Goal: Task Accomplishment & Management: Use online tool/utility

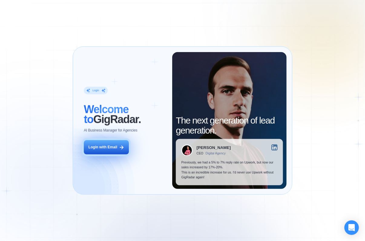
click at [105, 147] on div "Login with Email" at bounding box center [102, 146] width 29 height 5
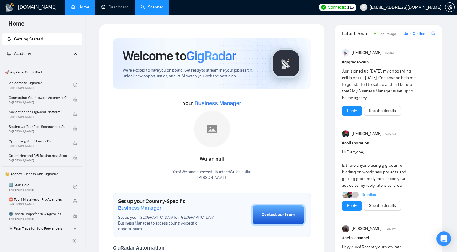
click at [151, 5] on link "Scanner" at bounding box center [152, 7] width 22 height 5
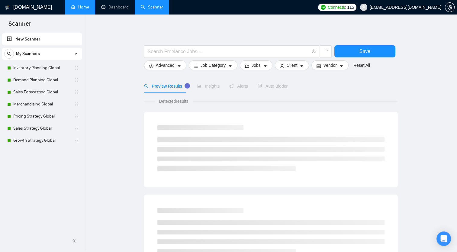
click at [86, 9] on link "Home" at bounding box center [80, 7] width 18 height 5
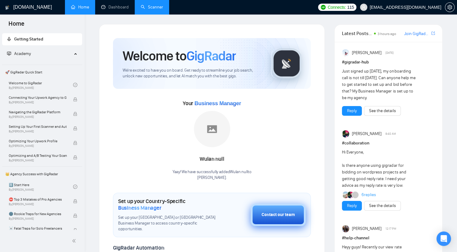
click at [273, 212] on div "Contact our team" at bounding box center [278, 215] width 33 height 7
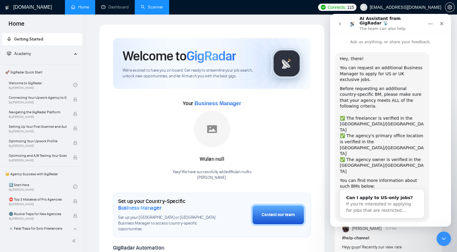
scroll to position [4, 0]
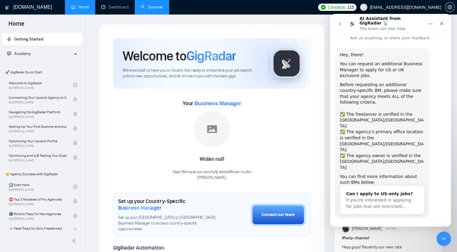
click at [364, 229] on button "Yes, I meet all of the criteria - request a new BM" at bounding box center [392, 238] width 103 height 18
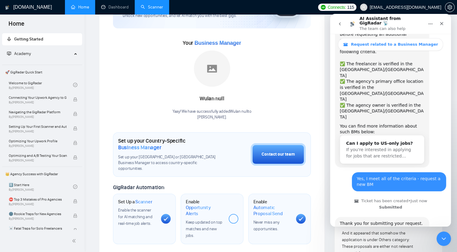
scroll to position [102, 0]
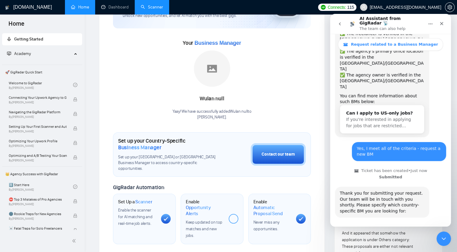
click at [364, 229] on button "🇺🇸 US-based business manager" at bounding box center [406, 235] width 76 height 12
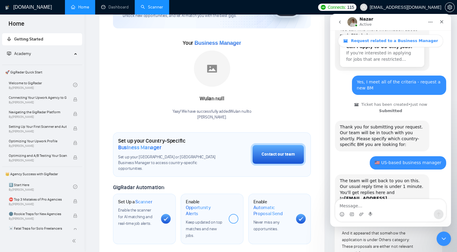
scroll to position [197, 0]
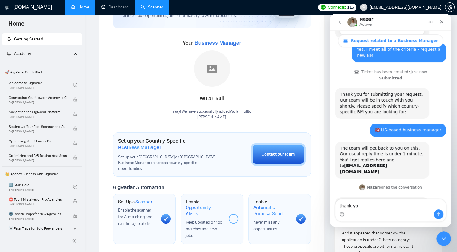
type textarea "thank you"
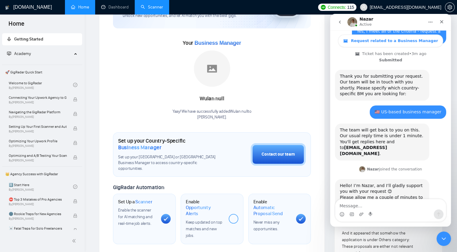
click at [152, 5] on link "Scanner" at bounding box center [152, 7] width 22 height 5
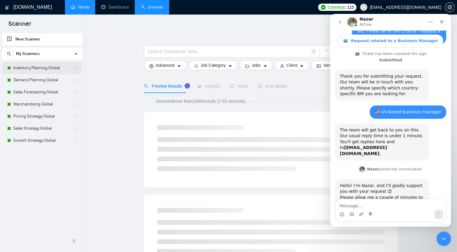
click at [36, 67] on link "Inventory Planning Global" at bounding box center [41, 68] width 57 height 12
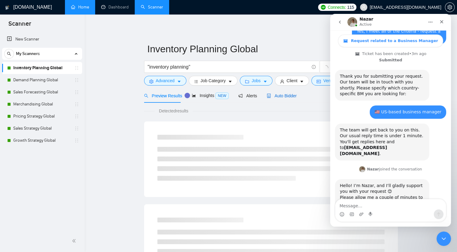
click at [275, 95] on span "Auto Bidder" at bounding box center [282, 95] width 30 height 5
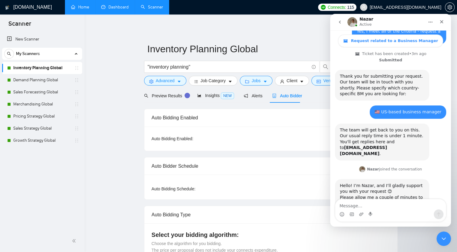
click at [111, 5] on link "Dashboard" at bounding box center [115, 7] width 28 height 5
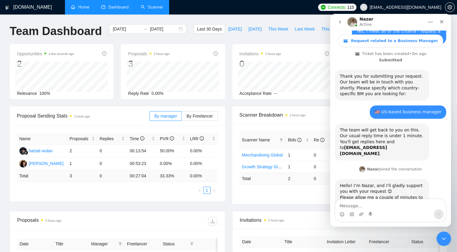
click at [157, 10] on link "Scanner" at bounding box center [152, 7] width 22 height 5
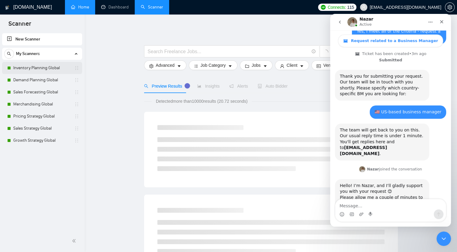
click at [44, 68] on link "Inventory Planning Global" at bounding box center [41, 68] width 57 height 12
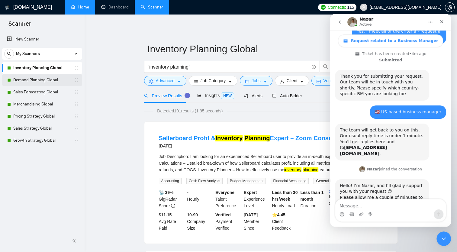
click at [39, 78] on link "Demand Planning Global" at bounding box center [41, 80] width 57 height 12
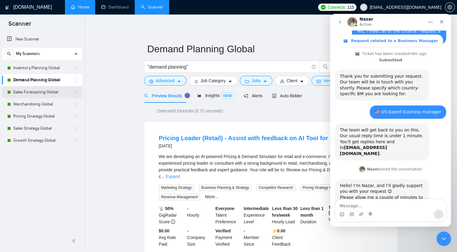
click at [34, 92] on link "Sales Forecasting Global" at bounding box center [41, 92] width 57 height 12
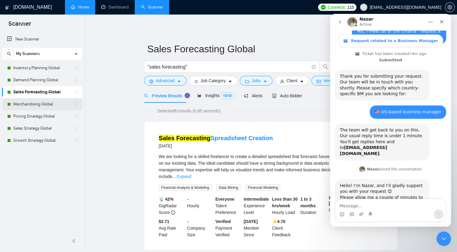
click at [25, 103] on link "Merchandising Global" at bounding box center [41, 104] width 57 height 12
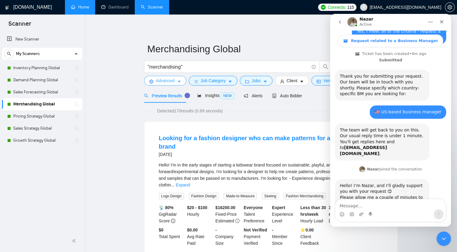
click at [165, 82] on span "Advanced" at bounding box center [165, 80] width 19 height 7
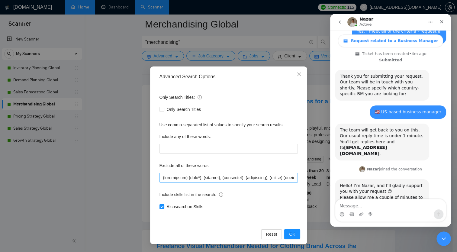
scroll to position [60, 0]
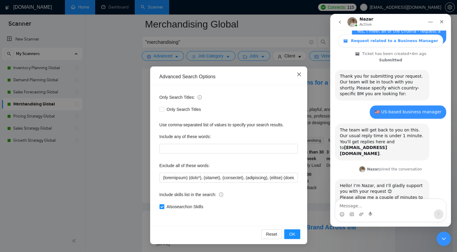
click at [304, 73] on span "Close" at bounding box center [299, 75] width 16 height 16
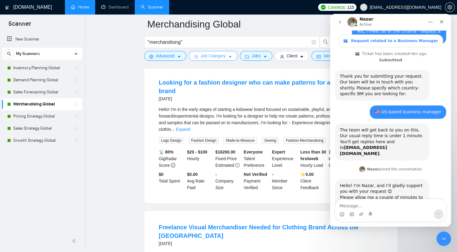
click at [226, 56] on button "Job Category" at bounding box center [213, 56] width 49 height 10
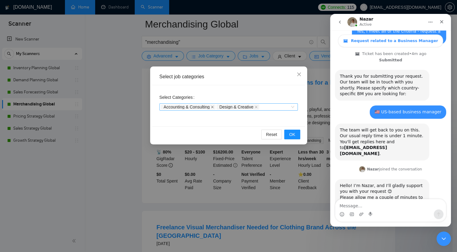
click at [214, 106] on icon "close" at bounding box center [212, 107] width 3 height 3
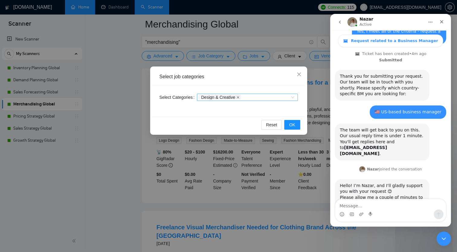
click at [237, 96] on icon "close" at bounding box center [238, 97] width 3 height 3
click at [291, 124] on span "OK" at bounding box center [292, 125] width 6 height 7
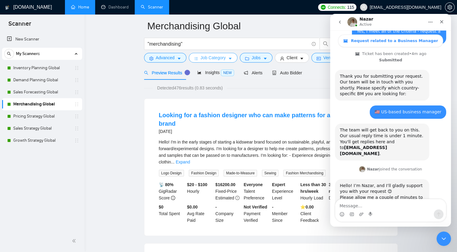
scroll to position [0, 0]
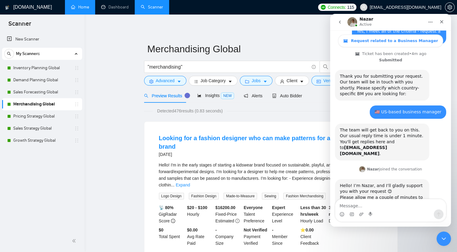
drag, startPoint x: 35, startPoint y: 69, endPoint x: 278, endPoint y: 32, distance: 245.3
click at [35, 69] on link "Inventory Planning Global" at bounding box center [41, 68] width 57 height 12
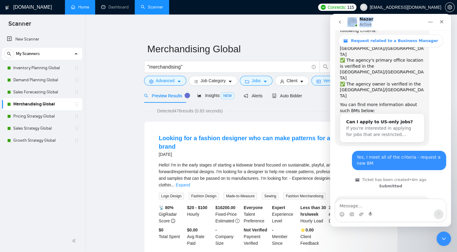
drag, startPoint x: 400, startPoint y: 23, endPoint x: 307, endPoint y: 24, distance: 92.2
click html "Nazar Active Request related to a Business Manager Ask us anything, or share yo…"
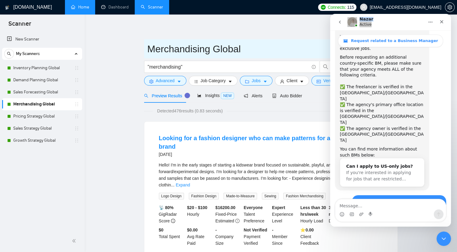
click at [292, 43] on input "Merchandising Global" at bounding box center [267, 48] width 238 height 15
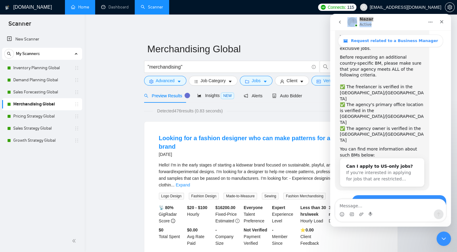
click at [364, 25] on button "Home" at bounding box center [430, 21] width 11 height 11
click at [364, 21] on icon "Close" at bounding box center [441, 21] width 3 height 3
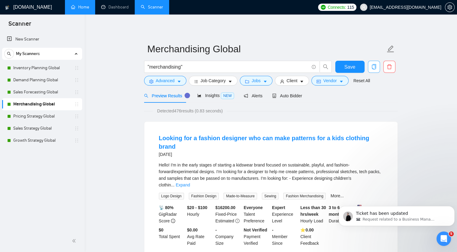
scroll to position [0, 0]
click at [355, 67] on button "Save" at bounding box center [350, 67] width 29 height 12
click at [48, 68] on link "Inventory Planning Global" at bounding box center [41, 68] width 57 height 12
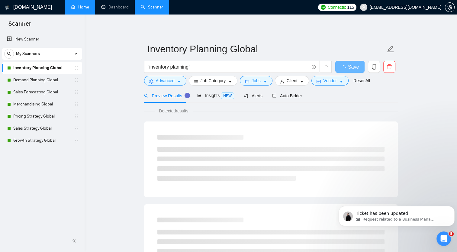
click at [29, 67] on link "Inventory Planning Global" at bounding box center [41, 68] width 57 height 12
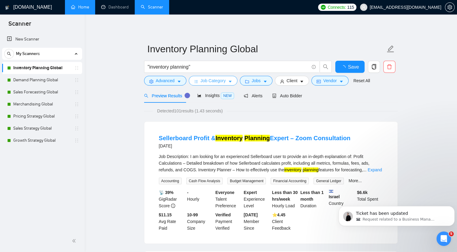
click at [231, 79] on button "Job Category" at bounding box center [213, 81] width 49 height 10
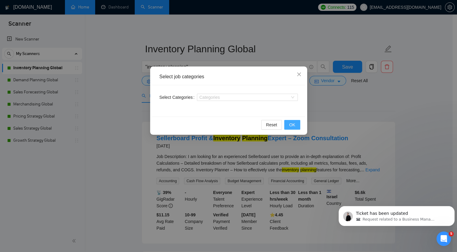
click at [293, 124] on span "OK" at bounding box center [292, 125] width 6 height 7
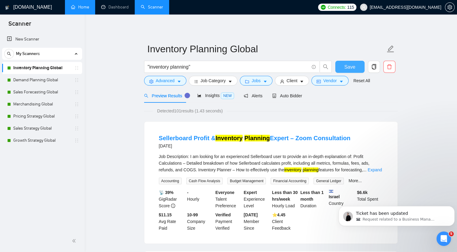
click at [358, 67] on button "Save" at bounding box center [350, 67] width 29 height 12
click at [46, 79] on link "Demand Planning Global" at bounding box center [41, 80] width 57 height 12
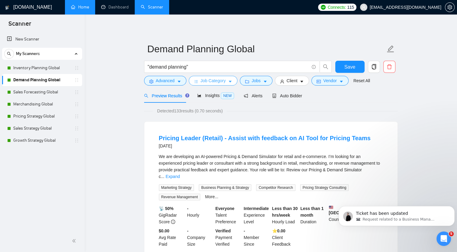
click at [189, 80] on button "Job Category" at bounding box center [213, 81] width 49 height 10
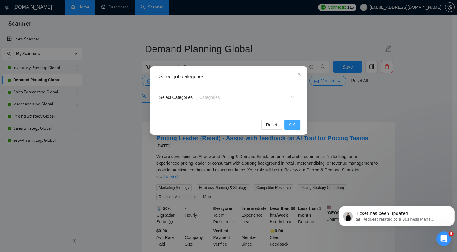
click at [294, 125] on span "OK" at bounding box center [292, 125] width 6 height 7
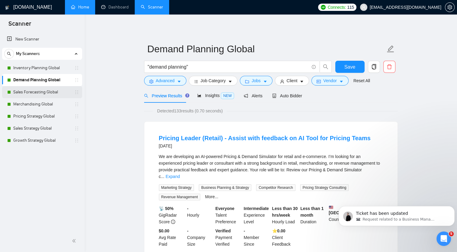
click at [43, 93] on link "Sales Forecasting Global" at bounding box center [41, 92] width 57 height 12
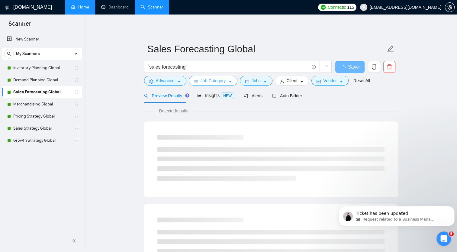
click at [221, 80] on span "Job Category" at bounding box center [213, 80] width 25 height 7
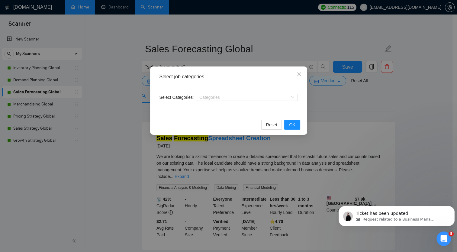
click at [356, 113] on div "Select job categories Select Categories Categories Reset OK" at bounding box center [228, 126] width 457 height 252
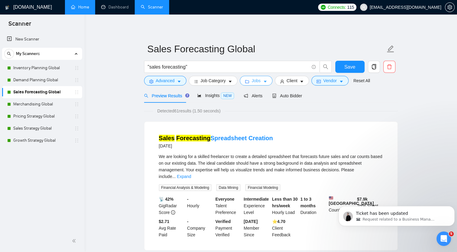
click at [261, 81] on button "Jobs" at bounding box center [256, 81] width 33 height 10
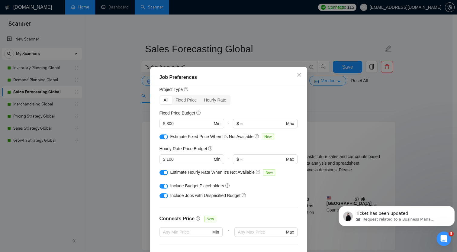
scroll to position [13, 0]
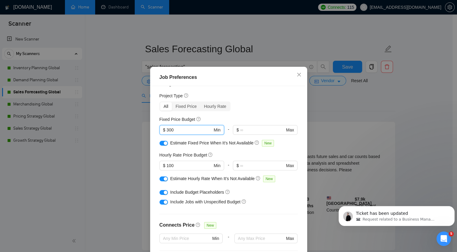
drag, startPoint x: 176, startPoint y: 131, endPoint x: 154, endPoint y: 131, distance: 21.2
click at [154, 131] on div "Budget Project Type All Fixed Price Hourly Rate Fixed Price Budget 300 $ 300 Mi…" at bounding box center [228, 174] width 153 height 177
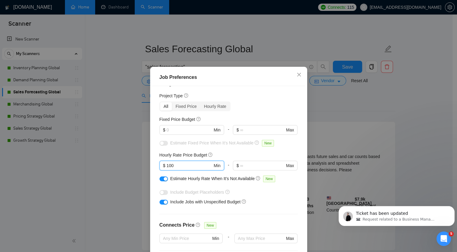
drag, startPoint x: 179, startPoint y: 164, endPoint x: 151, endPoint y: 164, distance: 27.8
click at [152, 164] on div "Budget Project Type All Fixed Price Hourly Rate Fixed Price Budget $ Min - $ Ma…" at bounding box center [228, 174] width 153 height 177
click at [298, 75] on icon "close" at bounding box center [299, 74] width 5 height 5
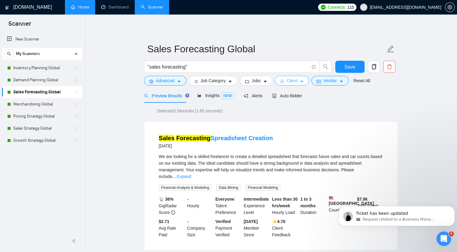
click at [288, 81] on span "Client" at bounding box center [292, 80] width 11 height 7
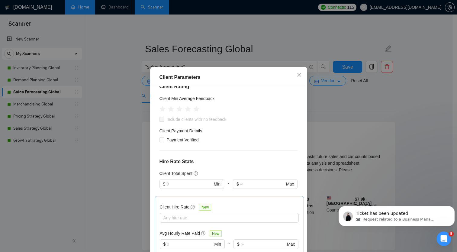
scroll to position [181, 0]
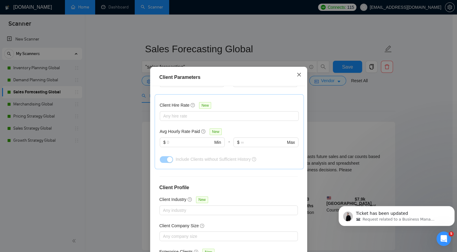
click at [297, 74] on icon "close" at bounding box center [299, 75] width 4 height 4
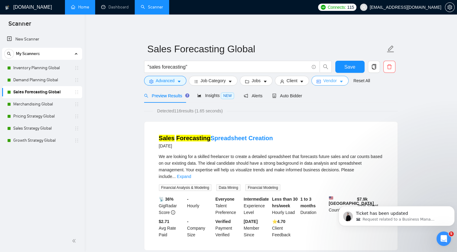
click at [339, 80] on icon "caret-down" at bounding box center [341, 82] width 4 height 4
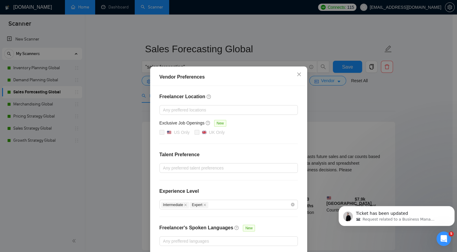
scroll to position [27, 0]
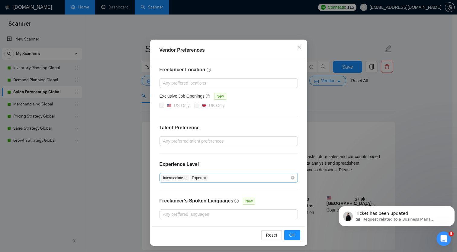
click at [204, 178] on icon "close" at bounding box center [205, 178] width 2 height 2
click at [184, 177] on icon "close" at bounding box center [185, 178] width 3 height 3
click at [289, 232] on span "OK" at bounding box center [292, 235] width 6 height 7
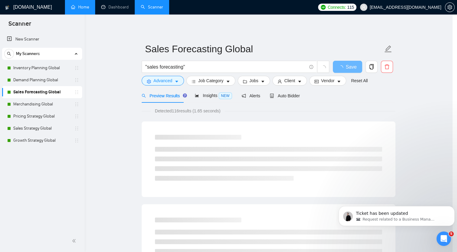
scroll to position [0, 0]
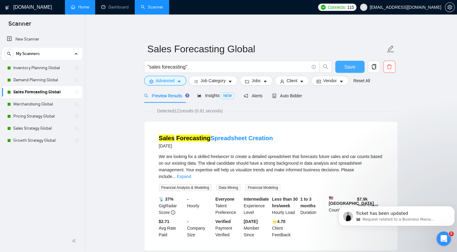
click at [348, 68] on span "Save" at bounding box center [350, 67] width 11 height 8
click at [48, 68] on link "Inventory Planning Global" at bounding box center [41, 68] width 57 height 12
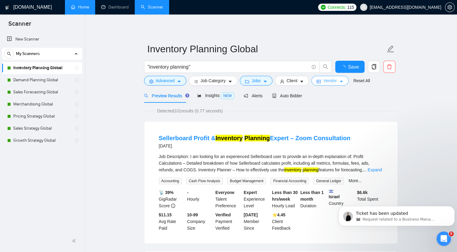
click at [336, 80] on button "Vendor" at bounding box center [330, 81] width 37 height 10
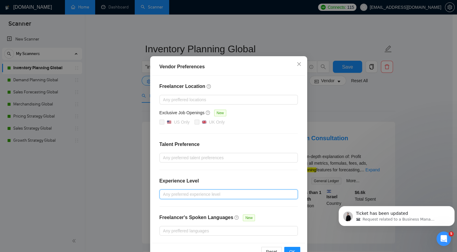
scroll to position [27, 0]
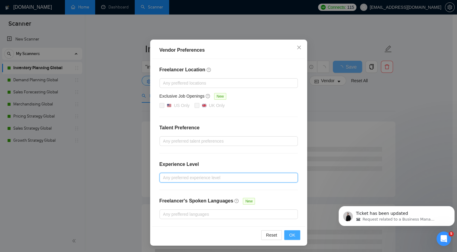
click at [291, 234] on span "OK" at bounding box center [292, 235] width 6 height 7
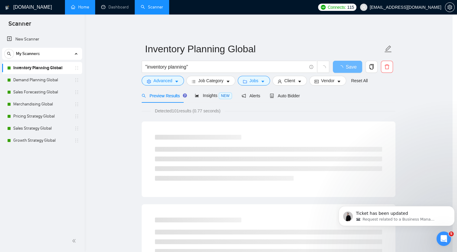
scroll to position [0, 0]
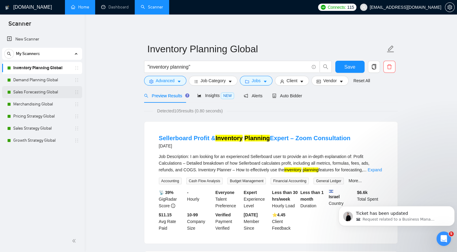
click at [56, 92] on link "Sales Forecasting Global" at bounding box center [41, 92] width 57 height 12
click at [46, 93] on link "Sales Forecasting Global" at bounding box center [41, 92] width 57 height 12
click at [352, 65] on span "Save" at bounding box center [350, 67] width 11 height 8
click at [44, 81] on link "Demand Planning Global" at bounding box center [41, 80] width 57 height 12
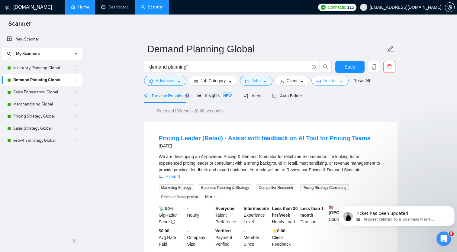
click at [339, 83] on icon "caret-down" at bounding box center [341, 82] width 4 height 4
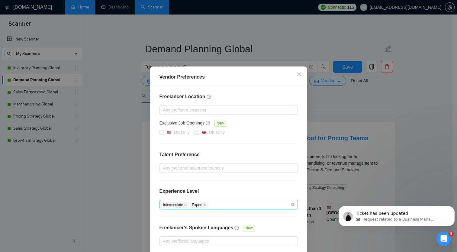
click at [200, 204] on span "Expert" at bounding box center [199, 205] width 19 height 6
click at [204, 204] on icon "close" at bounding box center [205, 205] width 2 height 2
click at [184, 205] on icon "close" at bounding box center [185, 204] width 3 height 3
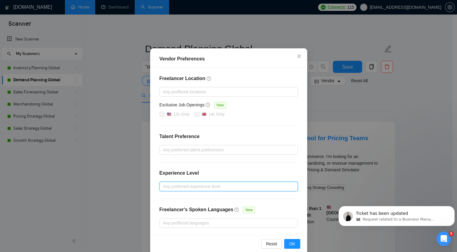
scroll to position [27, 0]
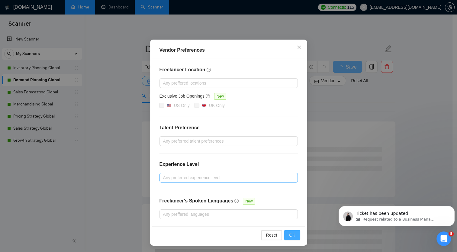
click at [287, 235] on button "OK" at bounding box center [292, 235] width 16 height 10
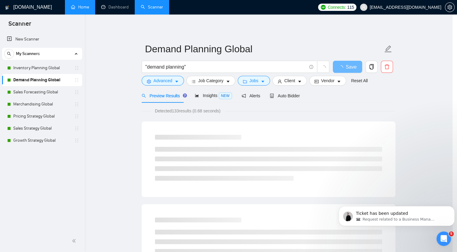
scroll to position [0, 0]
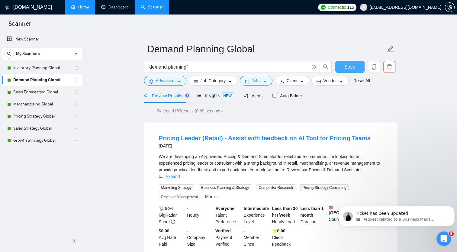
click at [356, 63] on button "Save" at bounding box center [350, 67] width 29 height 12
click at [32, 91] on link "Sales Forecasting Global" at bounding box center [41, 92] width 57 height 12
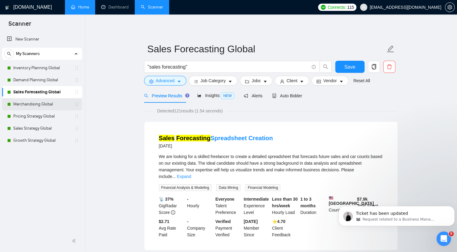
click at [54, 103] on link "Merchandising Global" at bounding box center [41, 104] width 57 height 12
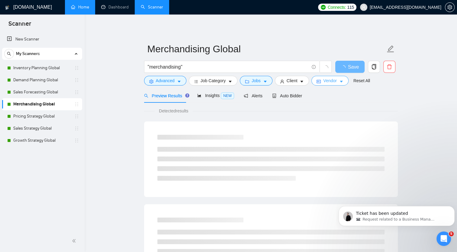
click at [336, 80] on button "Vendor" at bounding box center [330, 81] width 37 height 10
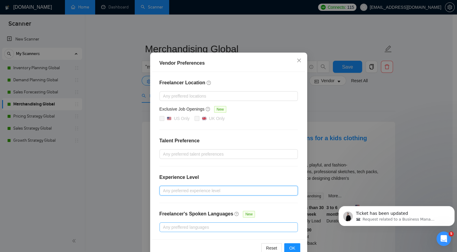
scroll to position [27, 0]
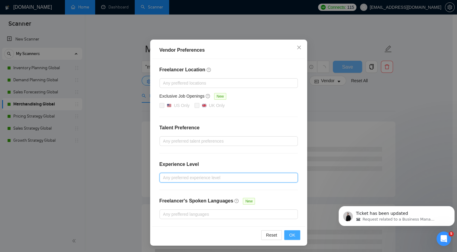
click at [290, 237] on span "OK" at bounding box center [292, 235] width 6 height 7
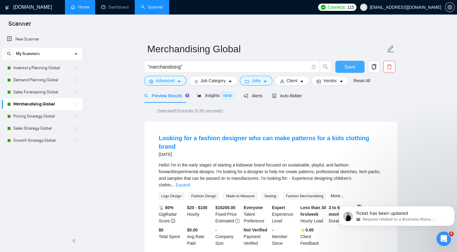
click at [347, 67] on span "Save" at bounding box center [350, 67] width 11 height 8
click at [41, 116] on link "Pricing Strategy Global" at bounding box center [41, 116] width 57 height 12
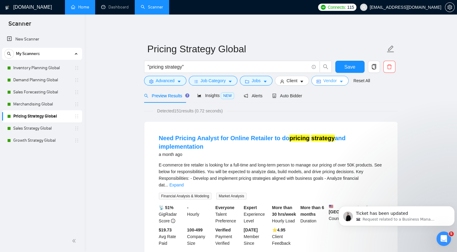
click at [339, 82] on icon "caret-down" at bounding box center [341, 82] width 4 height 4
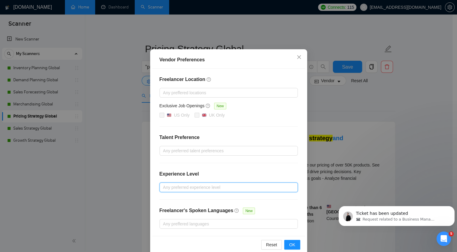
scroll to position [27, 0]
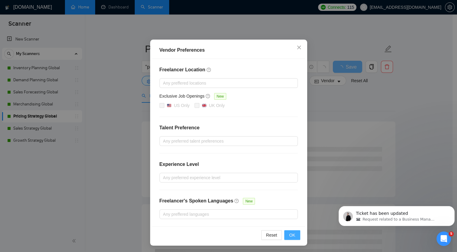
click at [293, 234] on span "OK" at bounding box center [292, 235] width 6 height 7
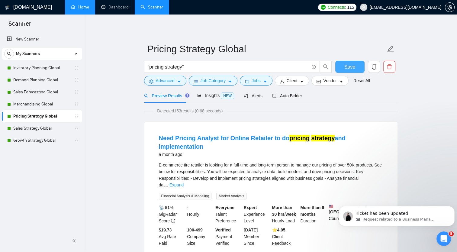
click at [347, 67] on span "Save" at bounding box center [350, 67] width 11 height 8
click at [54, 128] on link "Sales Strategy Global" at bounding box center [41, 128] width 57 height 12
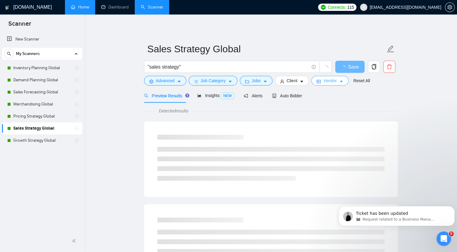
click at [334, 82] on span "Vendor" at bounding box center [329, 80] width 13 height 7
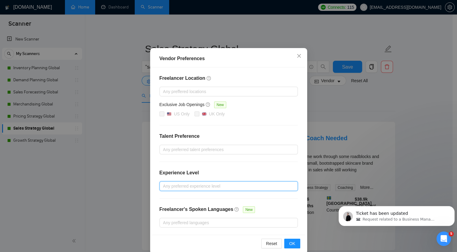
scroll to position [27, 0]
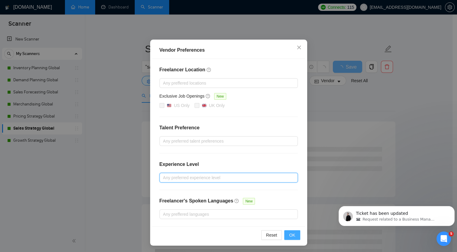
click at [294, 236] on button "OK" at bounding box center [292, 235] width 16 height 10
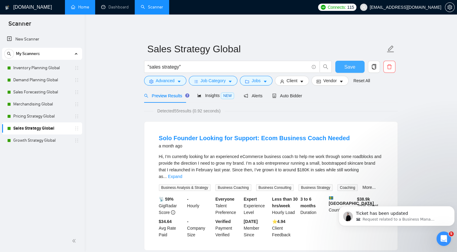
click at [347, 65] on span "Save" at bounding box center [350, 67] width 11 height 8
click at [48, 140] on link "Growth Strategy Global" at bounding box center [41, 141] width 57 height 12
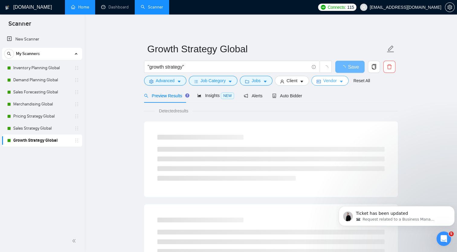
click at [341, 83] on icon "caret-down" at bounding box center [341, 82] width 4 height 4
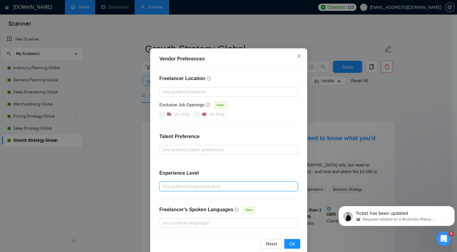
scroll to position [27, 0]
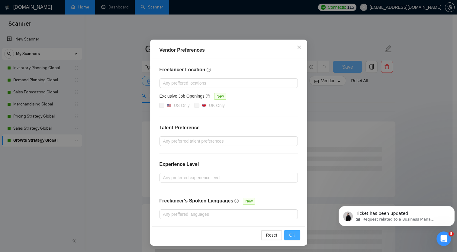
click at [292, 234] on span "OK" at bounding box center [292, 235] width 6 height 7
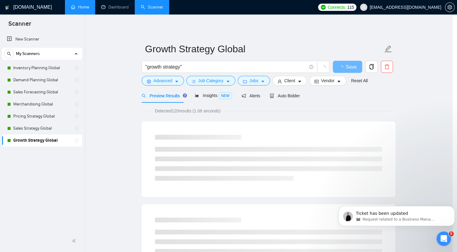
scroll to position [0, 0]
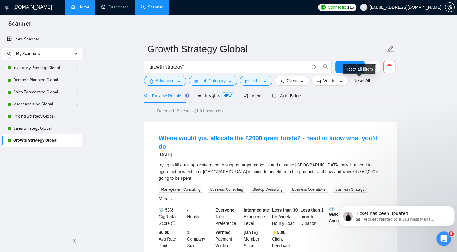
click at [351, 67] on div "Reset all filters" at bounding box center [359, 69] width 33 height 10
click at [344, 67] on button "Save" at bounding box center [350, 67] width 29 height 12
click at [48, 71] on link "Inventory Planning Global" at bounding box center [41, 68] width 57 height 12
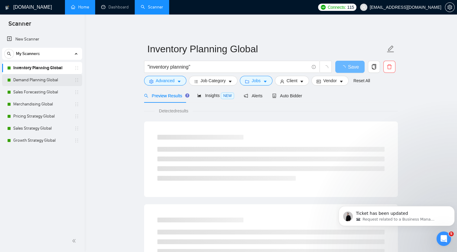
click at [46, 80] on link "Demand Planning Global" at bounding box center [41, 80] width 57 height 12
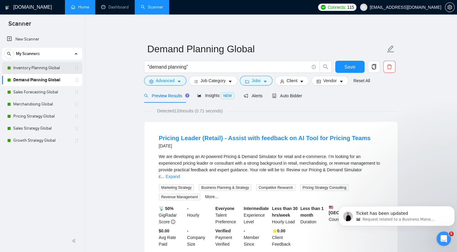
click at [48, 68] on link "Inventory Planning Global" at bounding box center [41, 68] width 57 height 12
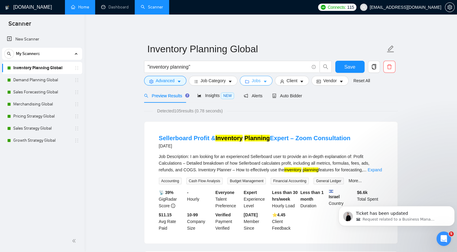
click at [264, 82] on icon "caret-down" at bounding box center [265, 82] width 3 height 2
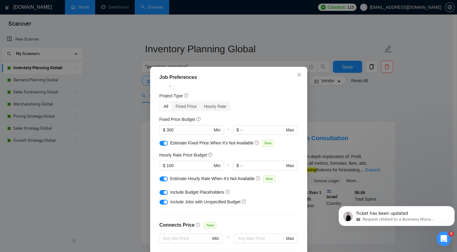
click at [128, 55] on div "Job Preferences Budget Project Type All Fixed Price Hourly Rate Fixed Price Bud…" at bounding box center [228, 126] width 457 height 252
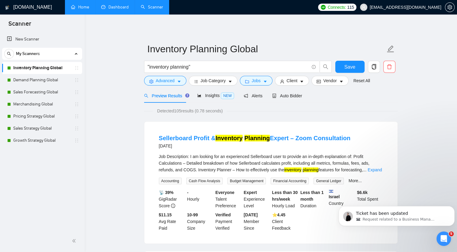
click at [116, 5] on link "Dashboard" at bounding box center [115, 7] width 28 height 5
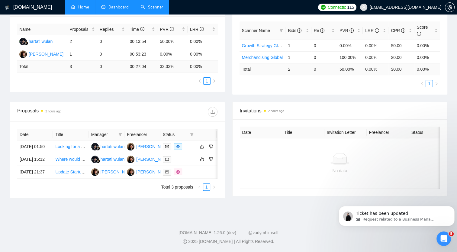
scroll to position [121, 0]
click at [146, 6] on link "Scanner" at bounding box center [152, 7] width 22 height 5
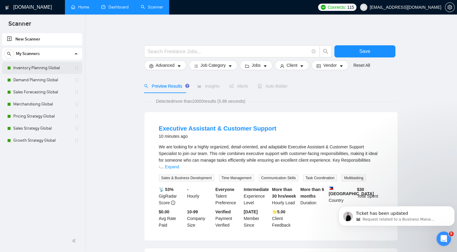
click at [51, 69] on link "Inventory Planning Global" at bounding box center [41, 68] width 57 height 12
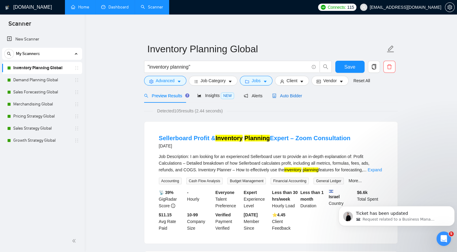
click at [286, 97] on span "Auto Bidder" at bounding box center [287, 95] width 30 height 5
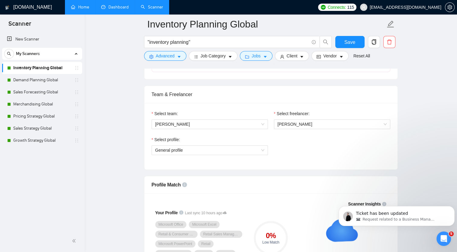
scroll to position [302, 0]
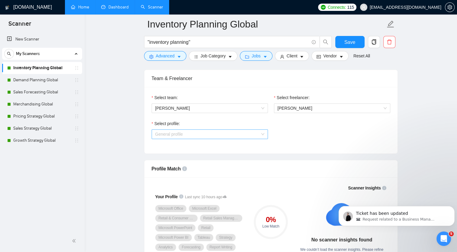
click at [259, 131] on span "General profile" at bounding box center [209, 134] width 109 height 9
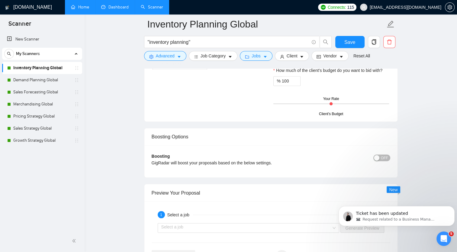
scroll to position [998, 0]
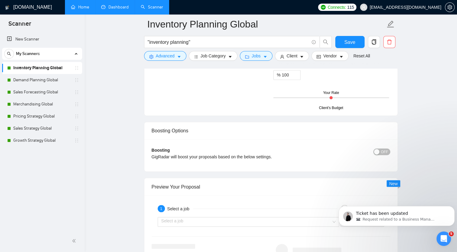
click at [364, 151] on span "OFF" at bounding box center [384, 151] width 7 height 7
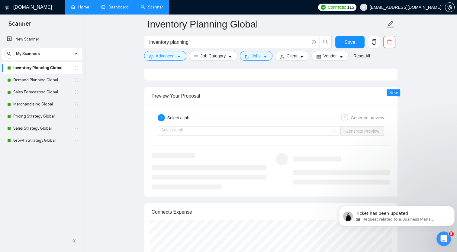
scroll to position [1118, 0]
click at [334, 129] on div "Select a job" at bounding box center [249, 130] width 182 height 10
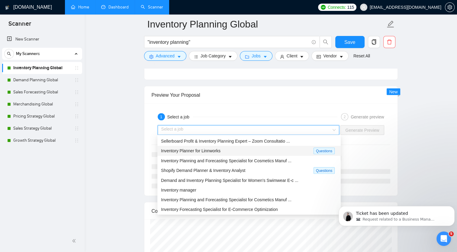
click at [272, 151] on div "Inventory Planner for Linnworks" at bounding box center [237, 150] width 153 height 7
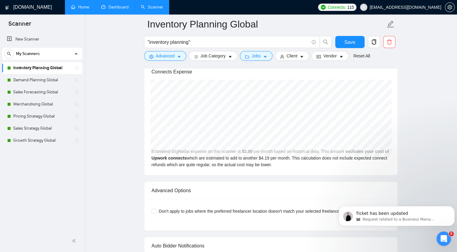
scroll to position [1149, 0]
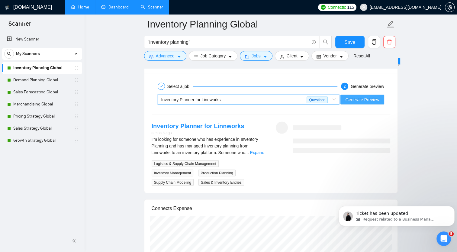
click at [364, 101] on span "Generate Preview" at bounding box center [363, 99] width 34 height 7
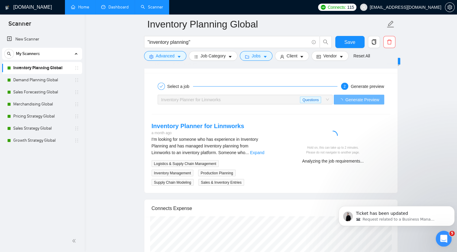
click at [364, 239] on div "Open Intercom Messenger" at bounding box center [443, 238] width 20 height 20
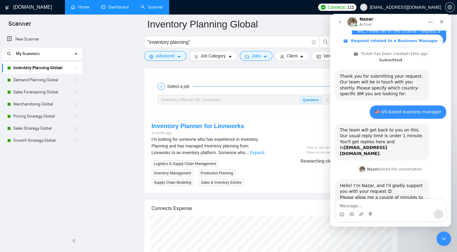
scroll to position [215, 0]
click at [364, 22] on icon "Close" at bounding box center [441, 21] width 3 height 3
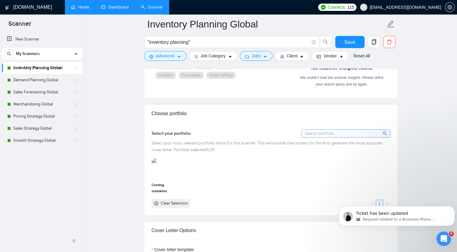
scroll to position [202, 0]
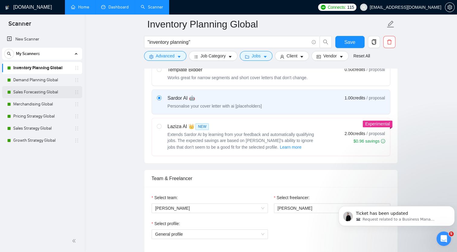
click at [42, 92] on link "Sales Forecasting Global" at bounding box center [41, 92] width 57 height 12
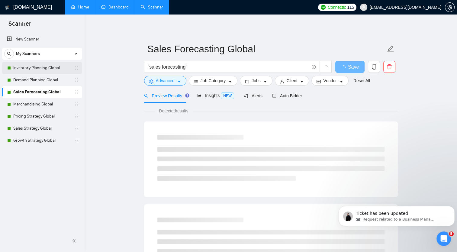
click at [33, 65] on link "Inventory Planning Global" at bounding box center [41, 68] width 57 height 12
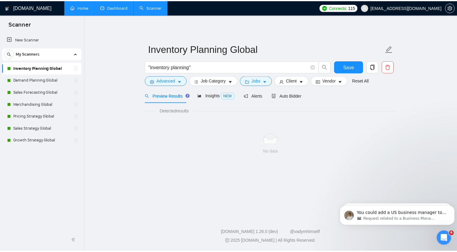
scroll to position [286, 0]
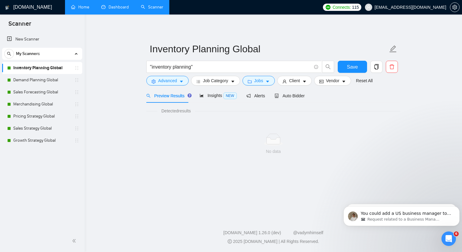
click at [364, 239] on div "2025 [DOMAIN_NAME] | All Rights Reserved." at bounding box center [273, 242] width 368 height 6
click at [23, 65] on link "Inventory Planning Global" at bounding box center [41, 68] width 57 height 12
click at [157, 5] on link "Scanner" at bounding box center [152, 7] width 22 height 5
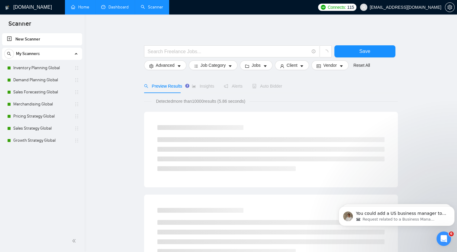
click at [115, 8] on link "Dashboard" at bounding box center [115, 7] width 28 height 5
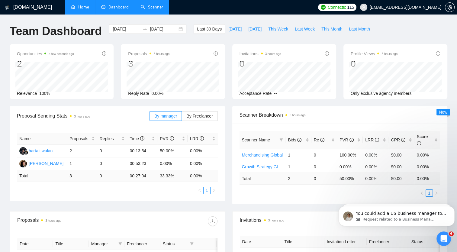
click at [155, 9] on link "Scanner" at bounding box center [152, 7] width 22 height 5
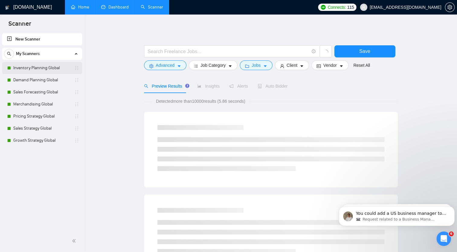
click at [34, 70] on link "Inventory Planning Global" at bounding box center [41, 68] width 57 height 12
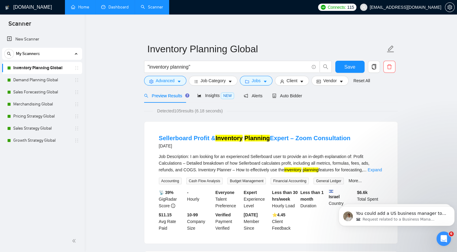
click at [82, 8] on link "Home" at bounding box center [80, 7] width 18 height 5
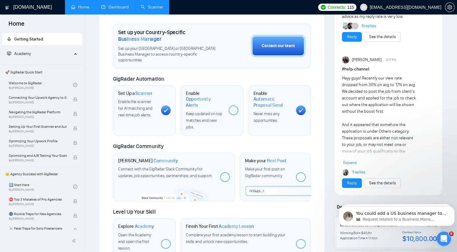
scroll to position [181, 0]
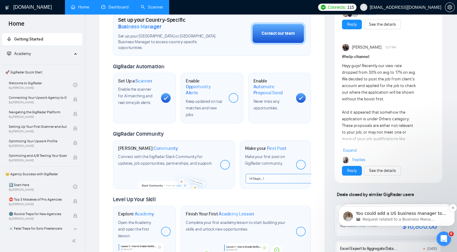
click at [364, 219] on span "Request related to a Business Manager" at bounding box center [399, 219] width 73 height 5
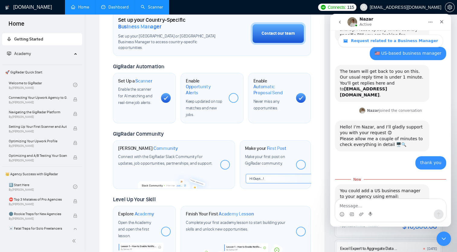
scroll to position [296, 0]
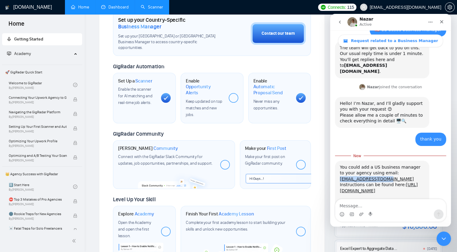
drag, startPoint x: 394, startPoint y: 137, endPoint x: 336, endPoint y: 138, distance: 59.0
click at [336, 161] on div "You could add a US business manager to your agency using email: [EMAIL_ADDRESS]…" at bounding box center [382, 194] width 94 height 67
copy link "[EMAIL_ADDRESS][DOMAIN_NAME]"
click at [364, 182] on link "[URL][DOMAIN_NAME]" at bounding box center [379, 187] width 78 height 11
click at [364, 164] on div "You could add a US business manager to your agency using email: [EMAIL_ADDRESS]…" at bounding box center [382, 173] width 85 height 18
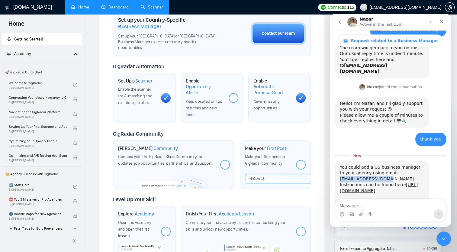
drag, startPoint x: 388, startPoint y: 139, endPoint x: 339, endPoint y: 140, distance: 49.3
click at [339, 161] on div "You could add a US business manager to your agency using email: [EMAIL_ADDRESS]…" at bounding box center [382, 194] width 94 height 67
copy link "[EMAIL_ADDRESS][DOMAIN_NAME]"
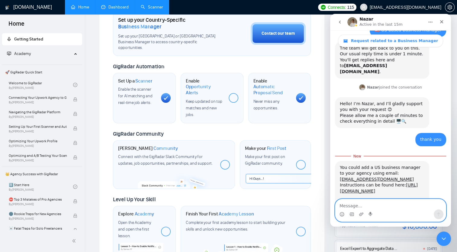
click at [359, 205] on textarea "Message…" at bounding box center [391, 204] width 111 height 10
type textarea "Invitation has been sent"
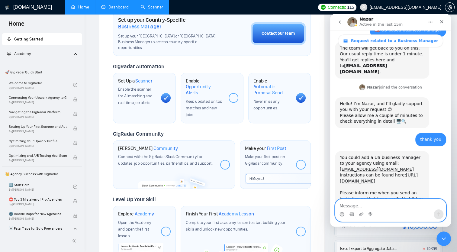
scroll to position [304, 0]
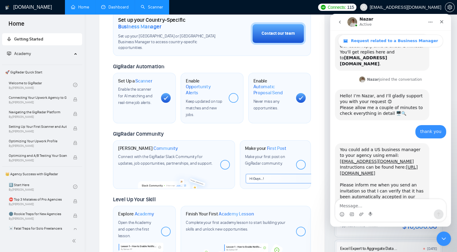
click at [149, 5] on link "Scanner" at bounding box center [152, 7] width 22 height 5
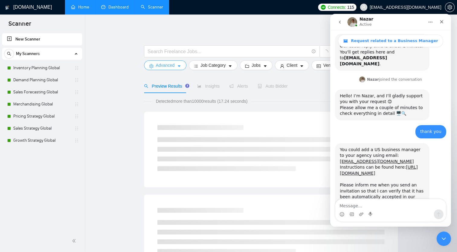
click at [175, 65] on button "Advanced" at bounding box center [165, 65] width 42 height 10
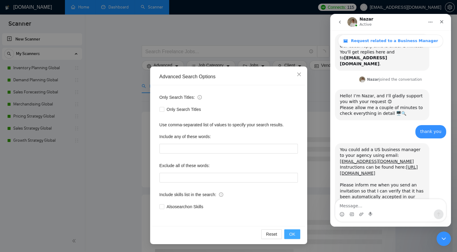
click at [292, 233] on span "OK" at bounding box center [292, 234] width 6 height 7
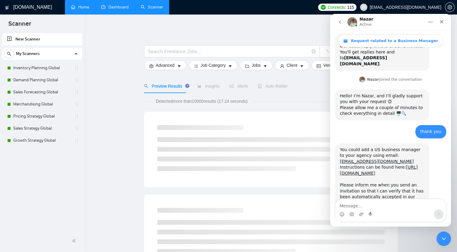
click at [118, 5] on link "Dashboard" at bounding box center [115, 7] width 28 height 5
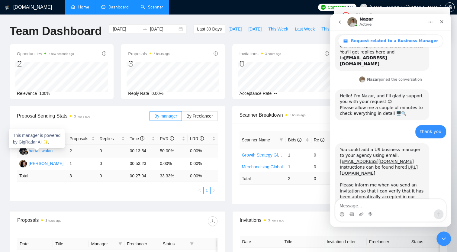
click at [44, 152] on div "hartati wulan" at bounding box center [41, 151] width 24 height 7
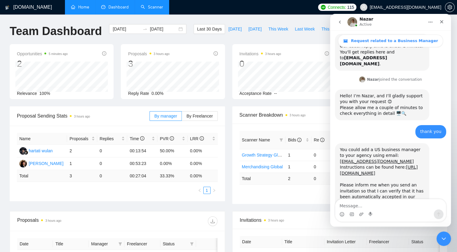
click at [152, 5] on link "Scanner" at bounding box center [152, 7] width 22 height 5
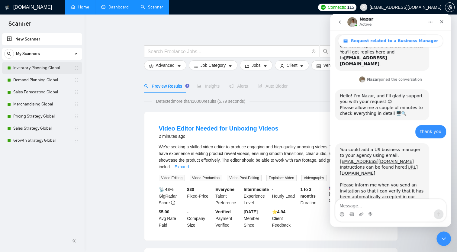
click at [36, 67] on link "Inventory Planning Global" at bounding box center [41, 68] width 57 height 12
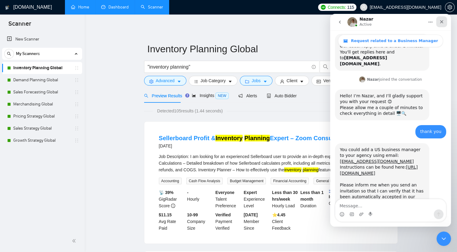
click at [364, 21] on icon "Close" at bounding box center [442, 21] width 5 height 5
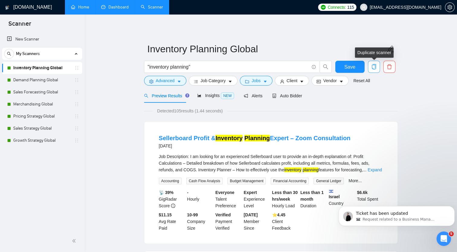
click at [364, 66] on icon "copy" at bounding box center [374, 66] width 5 height 5
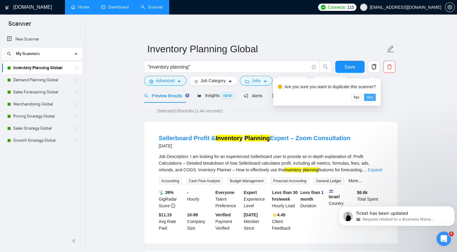
click at [364, 97] on span "Yes" at bounding box center [370, 97] width 7 height 7
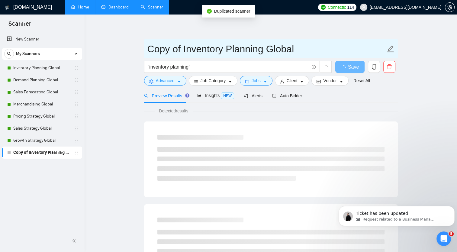
drag, startPoint x: 392, startPoint y: 45, endPoint x: 376, endPoint y: 46, distance: 15.7
click at [364, 46] on icon "edit" at bounding box center [391, 49] width 8 height 8
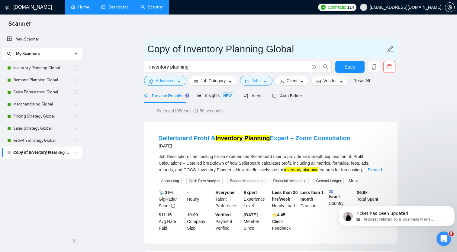
drag, startPoint x: 273, startPoint y: 48, endPoint x: 378, endPoint y: 52, distance: 105.9
click at [362, 52] on input "Copy of Inventory Planning Global" at bounding box center [267, 48] width 238 height 15
drag, startPoint x: 184, startPoint y: 51, endPoint x: 114, endPoint y: 44, distance: 69.8
type input "Inventory Planning US"
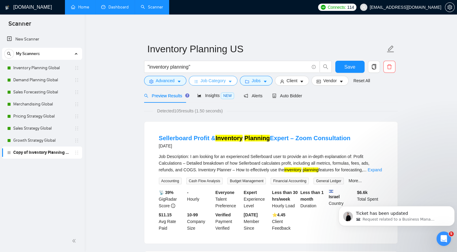
click at [226, 81] on button "Job Category" at bounding box center [213, 81] width 49 height 10
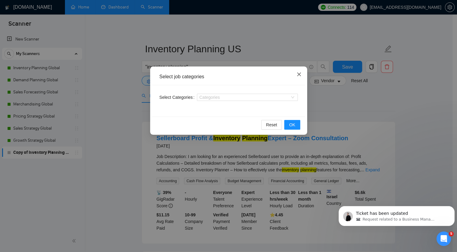
click at [301, 74] on icon "close" at bounding box center [299, 74] width 5 height 5
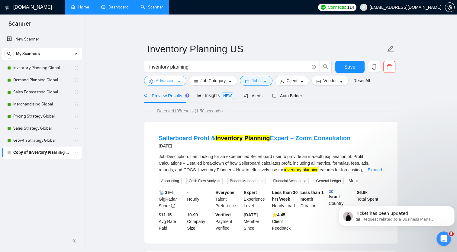
click at [176, 81] on button "Advanced" at bounding box center [165, 81] width 42 height 10
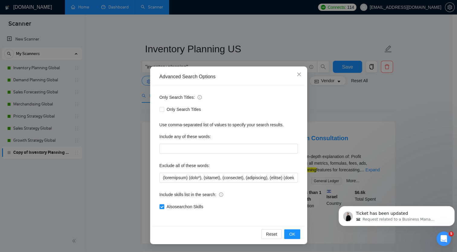
click at [114, 85] on div "Advanced Search Options Only Search Titles: Only Search Titles Use comma-separa…" at bounding box center [228, 126] width 457 height 252
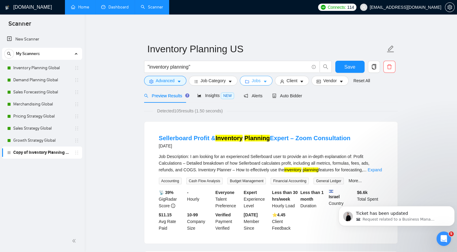
click at [265, 80] on icon "caret-down" at bounding box center [265, 82] width 4 height 4
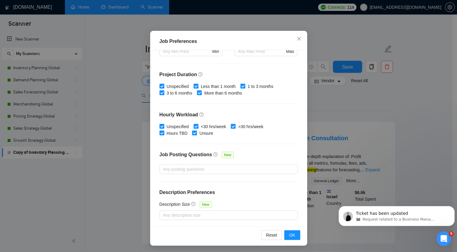
scroll to position [37, 0]
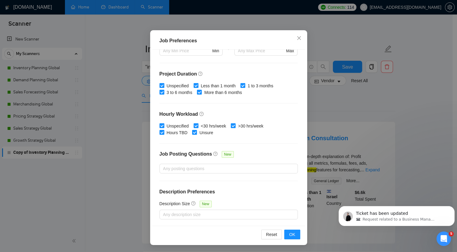
click at [364, 80] on div "Job Preferences Budget Project Type All Fixed Price Hourly Rate Fixed Price Bud…" at bounding box center [228, 126] width 457 height 252
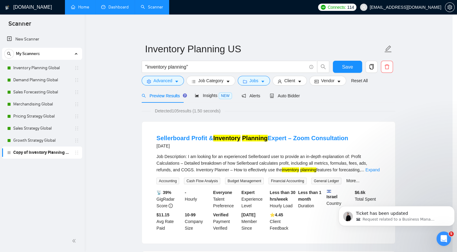
scroll to position [6, 0]
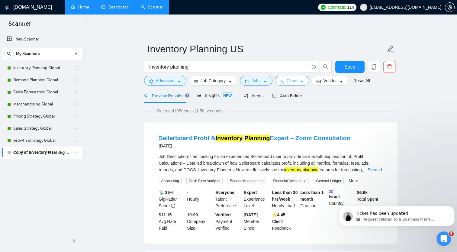
click at [300, 82] on icon "caret-down" at bounding box center [302, 82] width 4 height 4
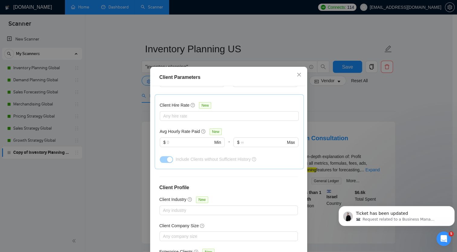
scroll to position [200, 0]
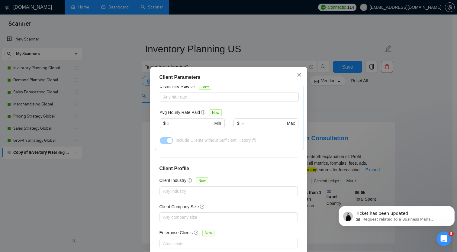
click at [297, 74] on icon "close" at bounding box center [299, 75] width 4 height 4
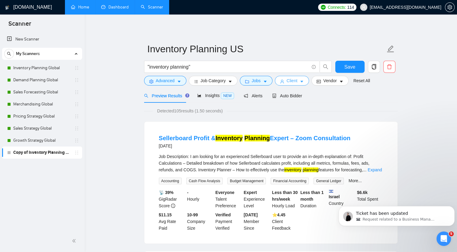
click at [301, 82] on icon "caret-down" at bounding box center [302, 82] width 4 height 4
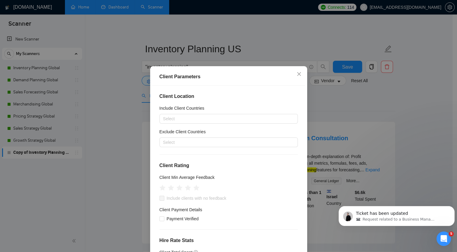
scroll to position [0, 0]
click at [297, 75] on icon "close" at bounding box center [299, 74] width 5 height 5
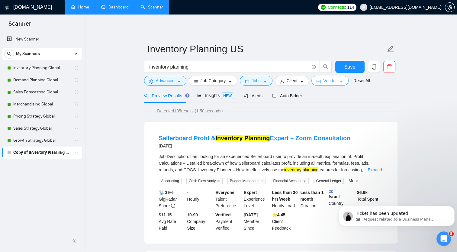
click at [340, 82] on icon "caret-down" at bounding box center [341, 82] width 4 height 4
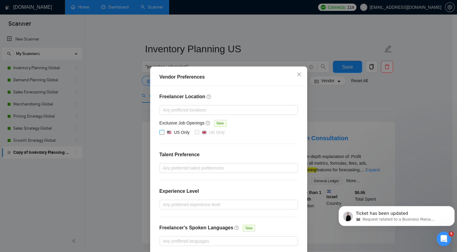
click at [160, 132] on input "US Only" at bounding box center [162, 132] width 4 height 4
checkbox input "true"
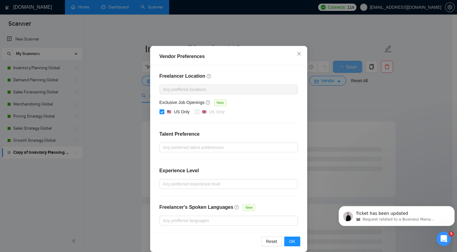
scroll to position [27, 0]
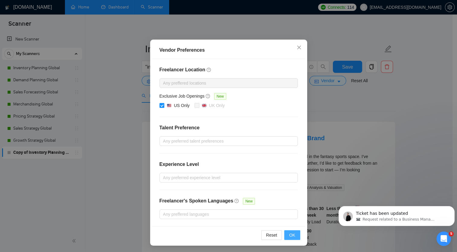
click at [291, 234] on span "OK" at bounding box center [292, 235] width 6 height 7
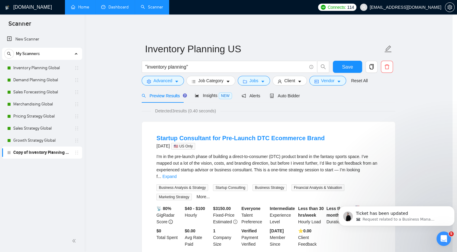
scroll to position [0, 0]
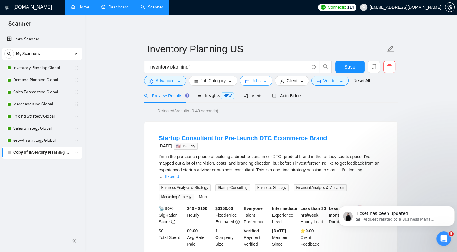
click at [264, 81] on icon "caret-down" at bounding box center [265, 82] width 4 height 4
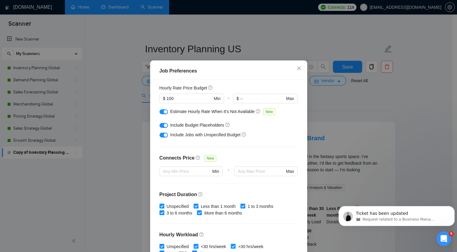
scroll to position [43, 0]
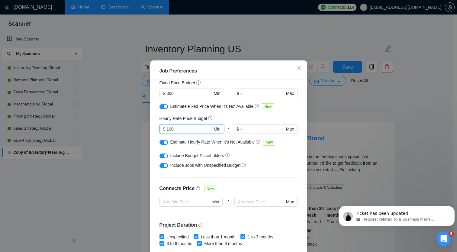
drag, startPoint x: 180, startPoint y: 135, endPoint x: 142, endPoint y: 132, distance: 38.2
click at [142, 132] on div "Job Preferences Budget Project Type All Fixed Price Hourly Rate Fixed Price Bud…" at bounding box center [228, 126] width 457 height 252
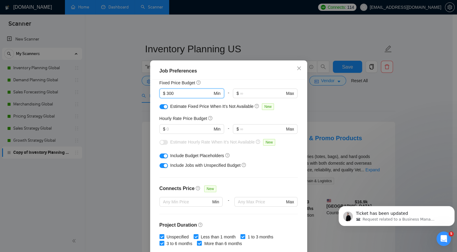
drag, startPoint x: 185, startPoint y: 101, endPoint x: 138, endPoint y: 100, distance: 46.6
click at [138, 100] on div "Job Preferences Budget Project Type All Fixed Price Hourly Rate Fixed Price Bud…" at bounding box center [228, 126] width 457 height 252
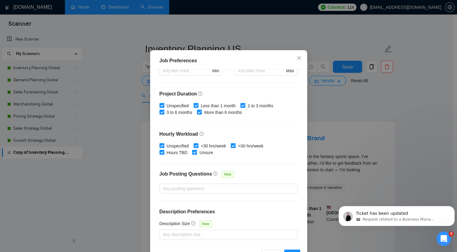
scroll to position [37, 0]
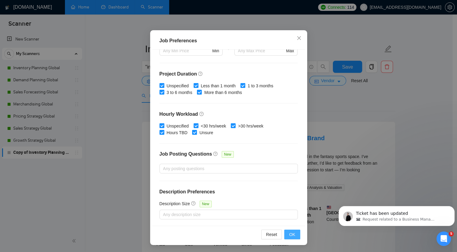
click at [292, 234] on span "OK" at bounding box center [292, 234] width 6 height 7
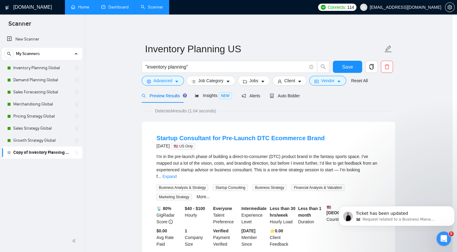
scroll to position [6, 0]
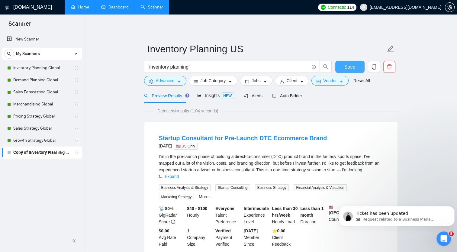
click at [352, 68] on span "Save" at bounding box center [350, 67] width 11 height 8
click at [41, 79] on link "Demand Planning Global" at bounding box center [41, 80] width 57 height 12
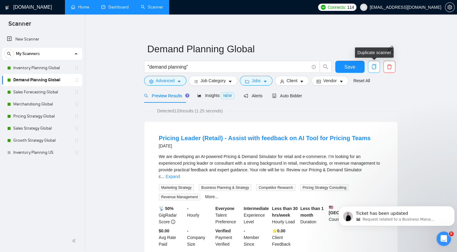
click at [364, 68] on icon "copy" at bounding box center [374, 66] width 5 height 5
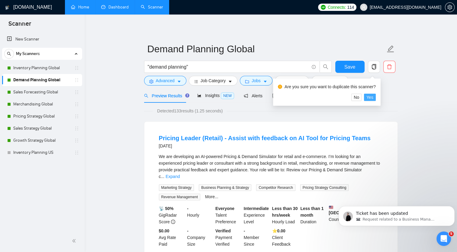
click at [364, 97] on span "Yes" at bounding box center [370, 97] width 7 height 7
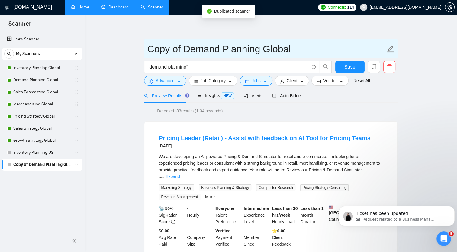
click at [193, 50] on input "Copy of Demand Planning Global" at bounding box center [267, 48] width 238 height 15
drag, startPoint x: 185, startPoint y: 48, endPoint x: 96, endPoint y: 40, distance: 89.5
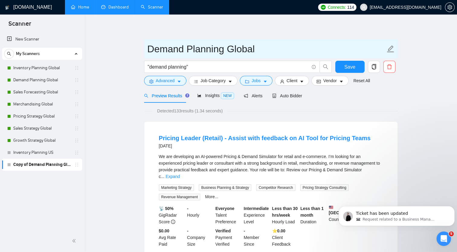
drag, startPoint x: 229, startPoint y: 49, endPoint x: 292, endPoint y: 49, distance: 63.5
click at [292, 49] on input "Demand Planning Global" at bounding box center [267, 48] width 238 height 15
type input "Demand Planning US"
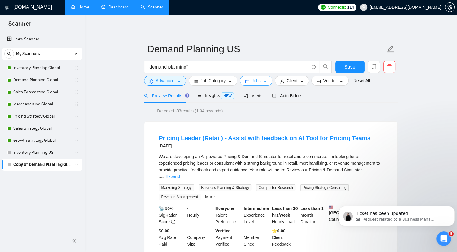
click at [263, 81] on icon "caret-down" at bounding box center [265, 82] width 4 height 4
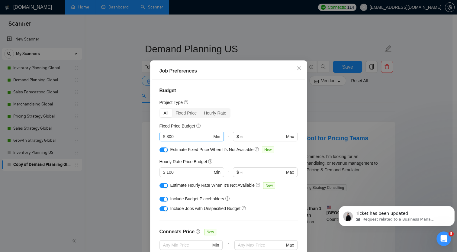
click at [185, 140] on input "300" at bounding box center [190, 136] width 46 height 7
drag, startPoint x: 178, startPoint y: 142, endPoint x: 123, endPoint y: 139, distance: 54.5
click at [123, 139] on div "Job Preferences Budget Project Type All Fixed Price Hourly Rate Fixed Price Bud…" at bounding box center [228, 126] width 457 height 252
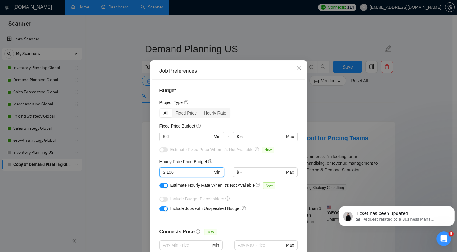
drag, startPoint x: 187, startPoint y: 180, endPoint x: 137, endPoint y: 180, distance: 49.9
click at [137, 180] on div "Job Preferences Budget Project Type All Fixed Price Hourly Rate Fixed Price Bud…" at bounding box center [228, 126] width 457 height 252
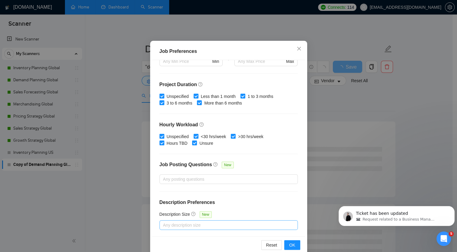
scroll to position [37, 0]
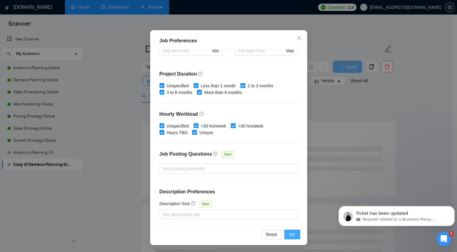
click at [287, 233] on button "OK" at bounding box center [292, 235] width 16 height 10
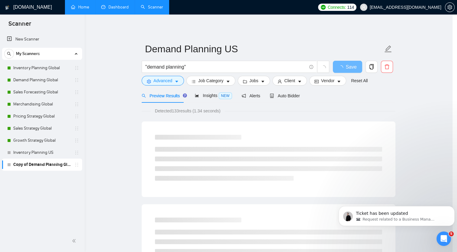
scroll to position [6, 0]
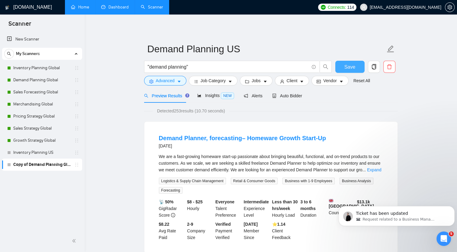
click at [349, 65] on span "Save" at bounding box center [350, 67] width 11 height 8
click at [38, 93] on link "Sales Forecasting Global" at bounding box center [41, 92] width 57 height 12
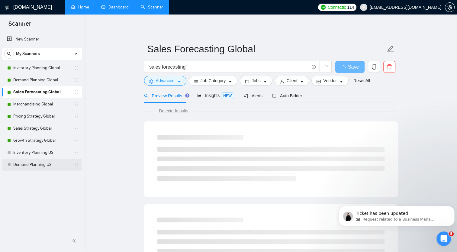
click at [44, 166] on link "Demand Planning US" at bounding box center [41, 165] width 57 height 12
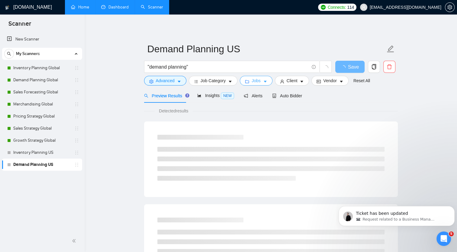
click at [260, 82] on button "Jobs" at bounding box center [256, 81] width 33 height 10
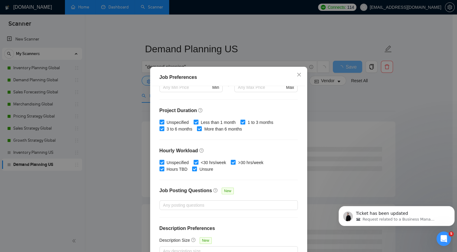
click at [298, 37] on div "Job Preferences Budget Project Type All Fixed Price Hourly Rate Fixed Price Bud…" at bounding box center [228, 126] width 457 height 252
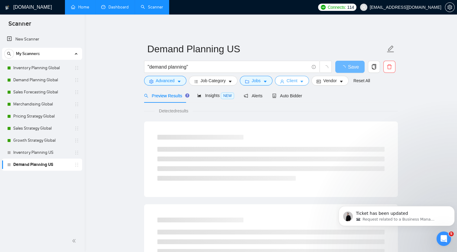
click at [300, 84] on icon "caret-down" at bounding box center [302, 82] width 4 height 4
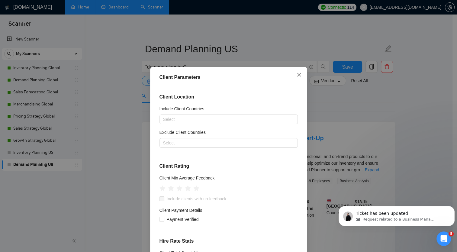
click at [297, 76] on icon "close" at bounding box center [299, 74] width 5 height 5
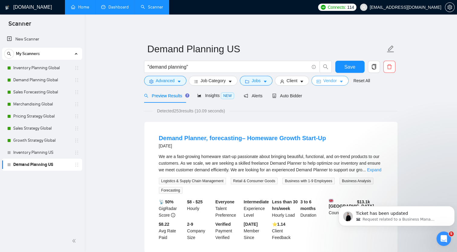
click at [330, 83] on span "Vendor" at bounding box center [329, 80] width 13 height 7
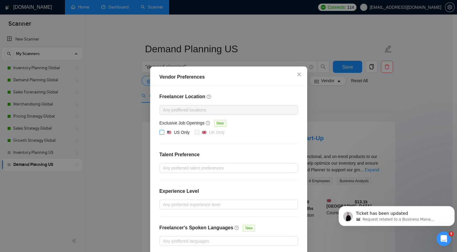
click at [160, 134] on input "US Only" at bounding box center [162, 132] width 4 height 4
checkbox input "true"
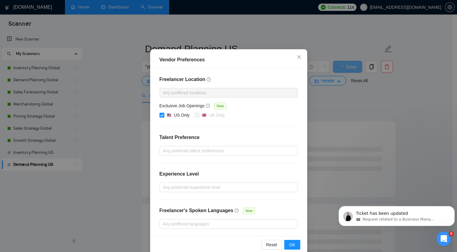
scroll to position [27, 0]
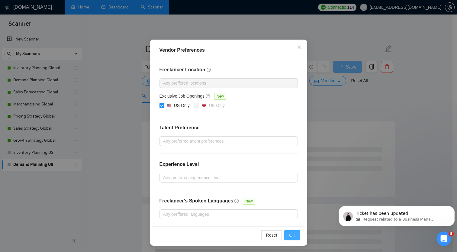
click at [292, 233] on span "OK" at bounding box center [292, 235] width 6 height 7
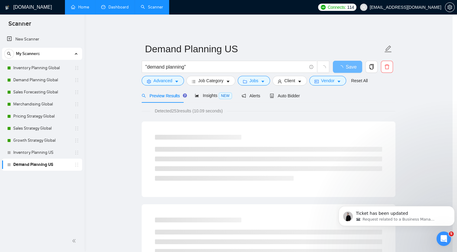
scroll to position [0, 0]
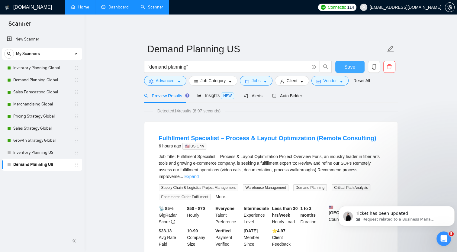
click at [351, 66] on span "Save" at bounding box center [350, 67] width 11 height 8
click at [26, 151] on link "Inventory Planning US" at bounding box center [41, 153] width 57 height 12
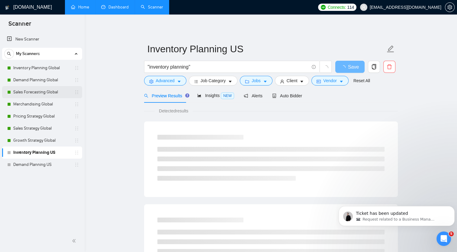
click at [25, 93] on link "Sales Forecasting Global" at bounding box center [41, 92] width 57 height 12
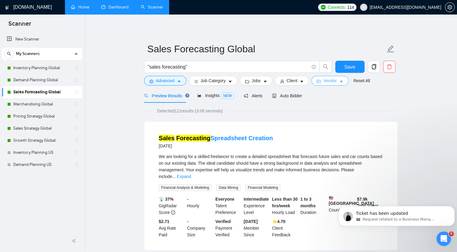
click at [333, 82] on span "Vendor" at bounding box center [329, 80] width 13 height 7
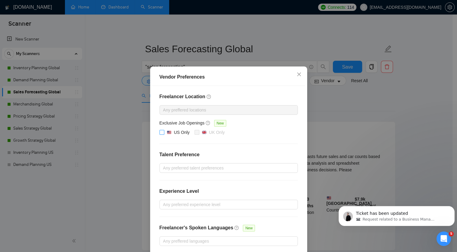
click at [160, 133] on input "US Only" at bounding box center [162, 132] width 4 height 4
checkbox input "true"
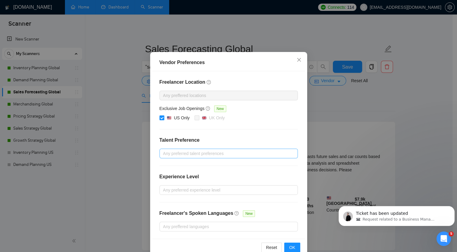
scroll to position [27, 0]
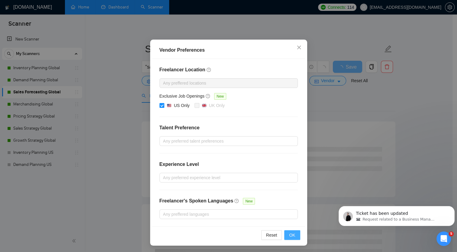
click at [289, 233] on span "OK" at bounding box center [292, 235] width 6 height 7
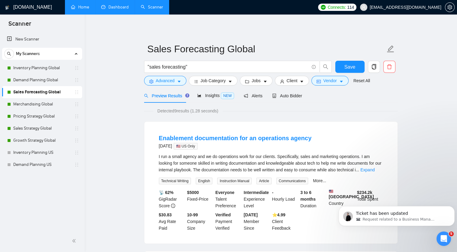
drag, startPoint x: 37, startPoint y: 81, endPoint x: 261, endPoint y: 33, distance: 229.1
click at [37, 81] on link "Demand Planning Global" at bounding box center [41, 80] width 57 height 12
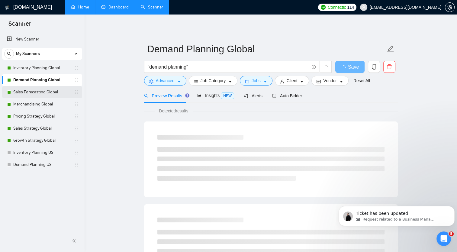
click at [44, 92] on link "Sales Forecasting Global" at bounding box center [41, 92] width 57 height 12
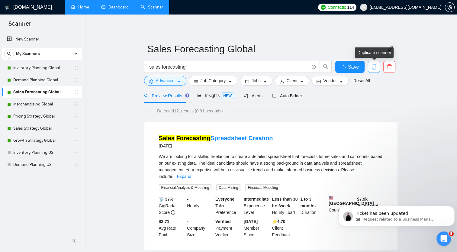
click at [364, 67] on icon "copy" at bounding box center [374, 66] width 5 height 5
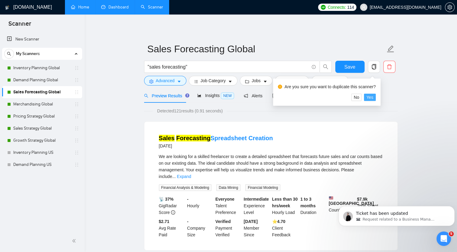
click at [364, 98] on span "Yes" at bounding box center [370, 97] width 7 height 7
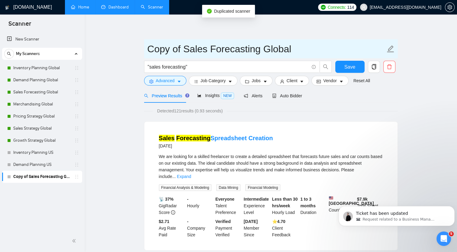
drag, startPoint x: 148, startPoint y: 48, endPoint x: 185, endPoint y: 51, distance: 37.9
click at [185, 51] on input "Copy of Sales Forecasting Global" at bounding box center [267, 48] width 238 height 15
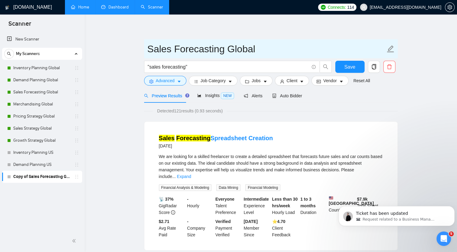
drag, startPoint x: 226, startPoint y: 49, endPoint x: 310, endPoint y: 48, distance: 84.3
click at [310, 48] on input "Sales Forecasting Global" at bounding box center [267, 48] width 238 height 15
type input "Sales Forecasting US"
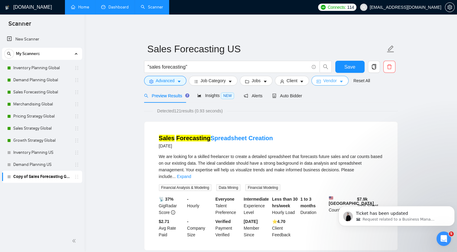
click at [339, 82] on icon "caret-down" at bounding box center [341, 82] width 4 height 4
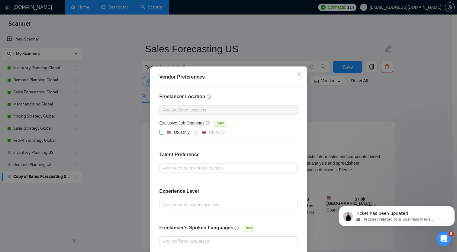
click at [164, 134] on span "US Only" at bounding box center [178, 132] width 28 height 7
click at [163, 134] on input "US Only" at bounding box center [162, 132] width 4 height 4
checkbox input "true"
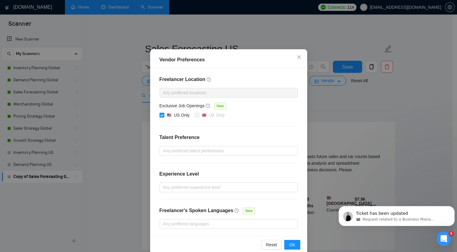
scroll to position [27, 0]
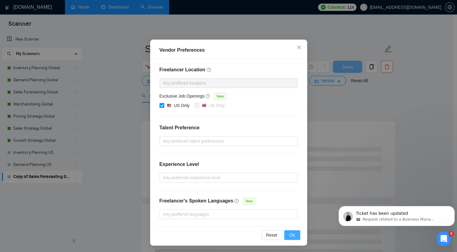
click at [289, 233] on span "OK" at bounding box center [292, 235] width 6 height 7
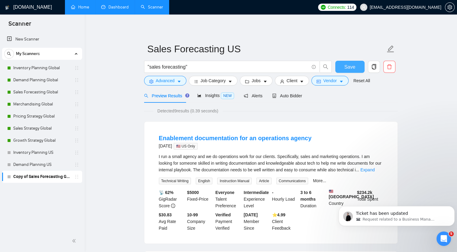
click at [351, 66] on span "Save" at bounding box center [350, 67] width 11 height 8
click at [53, 103] on link "Merchandising Global" at bounding box center [41, 104] width 57 height 12
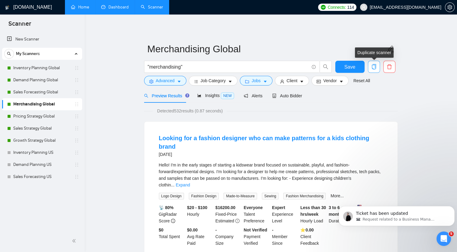
click at [364, 68] on icon "copy" at bounding box center [374, 66] width 5 height 5
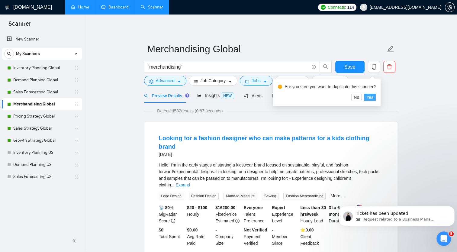
click at [364, 97] on span "Yes" at bounding box center [370, 97] width 7 height 7
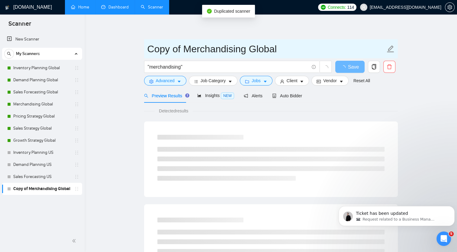
click at [148, 48] on input "Copy of Merchandising Global" at bounding box center [267, 48] width 238 height 15
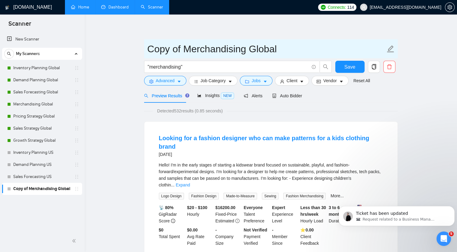
drag, startPoint x: 148, startPoint y: 49, endPoint x: 186, endPoint y: 50, distance: 38.7
click at [186, 50] on input "Copy of Merchandising Global" at bounding box center [267, 48] width 238 height 15
click at [258, 50] on input "Merchandising Global" at bounding box center [267, 48] width 238 height 15
type input "Merchandising Global US"
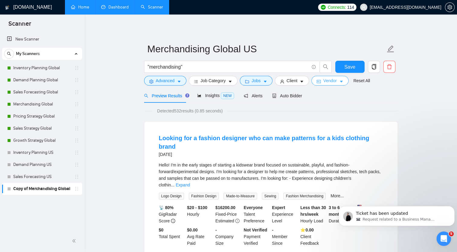
click at [327, 83] on span "Vendor" at bounding box center [329, 80] width 13 height 7
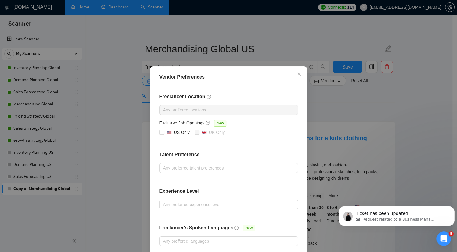
drag, startPoint x: 163, startPoint y: 131, endPoint x: 190, endPoint y: 137, distance: 27.6
click at [164, 131] on span "US Only" at bounding box center [178, 132] width 28 height 7
click at [163, 131] on input "US Only" at bounding box center [162, 132] width 4 height 4
checkbox input "true"
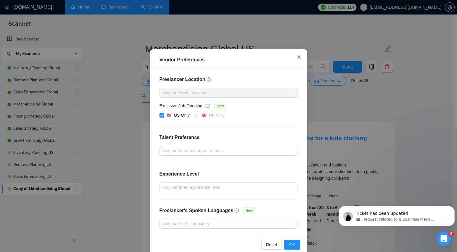
scroll to position [27, 0]
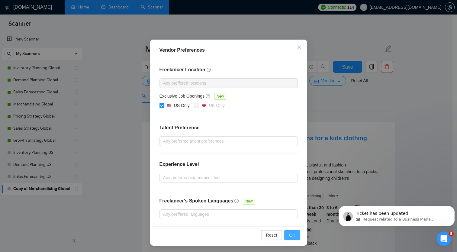
click at [291, 235] on span "OK" at bounding box center [292, 235] width 6 height 7
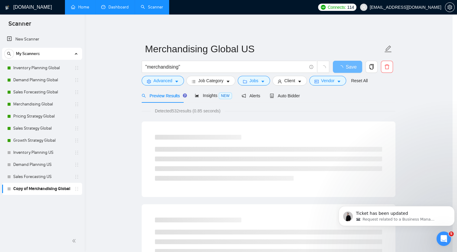
scroll to position [0, 0]
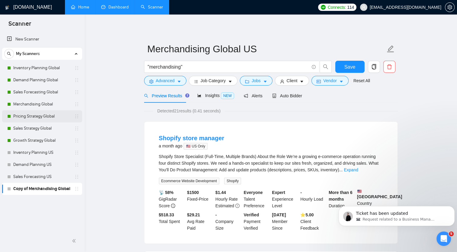
click at [44, 116] on link "Pricing Strategy Global" at bounding box center [41, 116] width 57 height 12
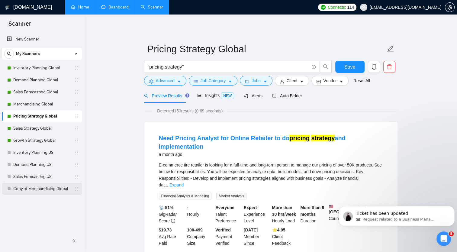
click at [47, 189] on link "Copy of Merchandising Global" at bounding box center [41, 189] width 57 height 12
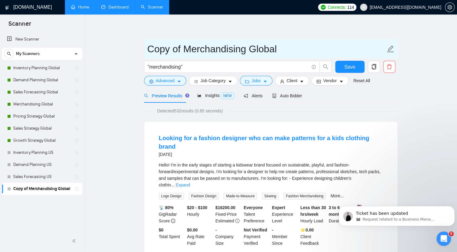
click at [364, 49] on icon "edit" at bounding box center [391, 49] width 8 height 8
drag, startPoint x: 149, startPoint y: 48, endPoint x: 186, endPoint y: 49, distance: 37.5
click at [186, 49] on input "Copy of Merchandising Global" at bounding box center [267, 48] width 238 height 15
drag, startPoint x: 216, startPoint y: 48, endPoint x: 279, endPoint y: 51, distance: 63.3
click at [279, 51] on input "Merchandising Global" at bounding box center [267, 48] width 238 height 15
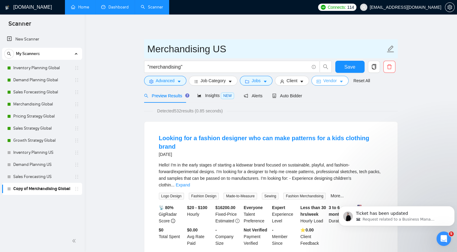
type input "Merchandising US"
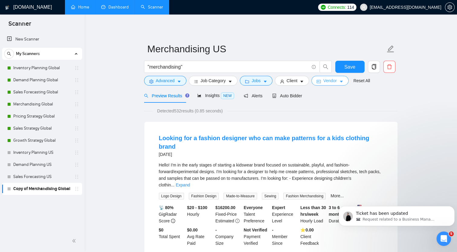
click at [339, 80] on icon "caret-down" at bounding box center [341, 82] width 4 height 4
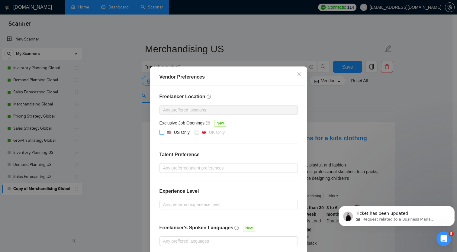
click at [160, 131] on input "US Only" at bounding box center [162, 132] width 4 height 4
checkbox input "true"
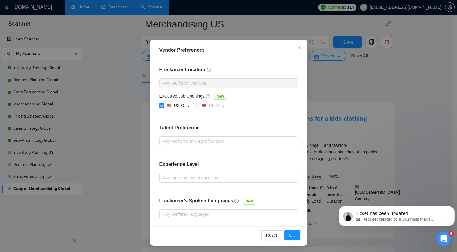
scroll to position [30, 0]
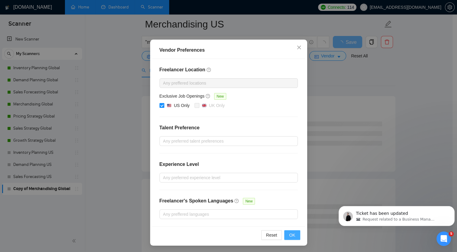
click at [291, 234] on span "OK" at bounding box center [292, 235] width 6 height 7
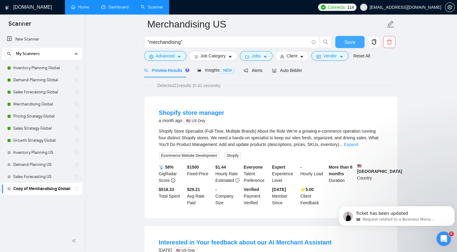
click at [349, 43] on span "Save" at bounding box center [350, 42] width 11 height 8
click at [38, 117] on link "Pricing Strategy Global" at bounding box center [41, 116] width 57 height 12
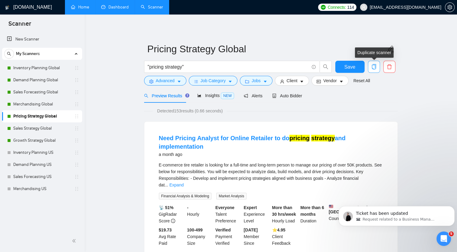
click at [364, 67] on span "copy" at bounding box center [373, 66] width 11 height 5
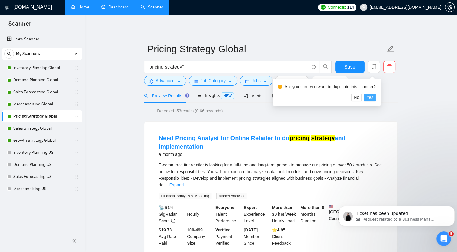
click at [364, 99] on button "Yes" at bounding box center [370, 97] width 12 height 7
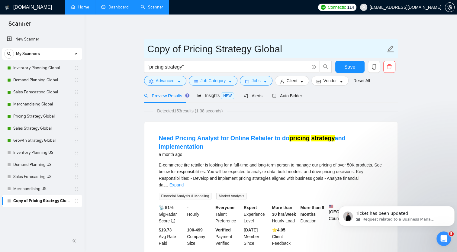
drag, startPoint x: 148, startPoint y: 49, endPoint x: 187, endPoint y: 53, distance: 38.6
click at [187, 53] on input "Copy of Pricing Strategy Global" at bounding box center [267, 48] width 238 height 15
drag, startPoint x: 221, startPoint y: 49, endPoint x: 293, endPoint y: 49, distance: 72.6
click at [293, 49] on input "Pricing Strategy Global" at bounding box center [267, 48] width 238 height 15
type input "Pricing Strategy US"
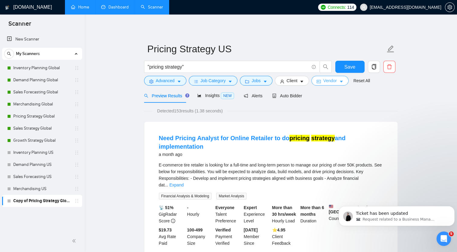
click at [336, 82] on button "Vendor" at bounding box center [330, 81] width 37 height 10
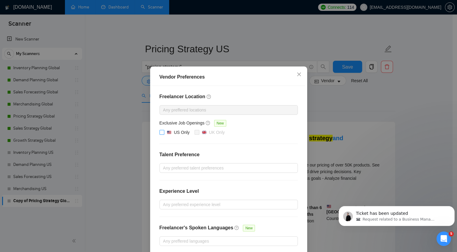
click at [161, 132] on input "US Only" at bounding box center [162, 132] width 4 height 4
checkbox input "true"
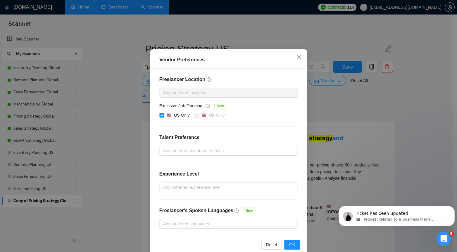
scroll to position [27, 0]
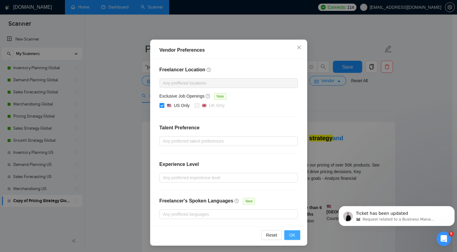
drag, startPoint x: 290, startPoint y: 232, endPoint x: 294, endPoint y: 228, distance: 5.1
click at [290, 232] on span "OK" at bounding box center [292, 235] width 6 height 7
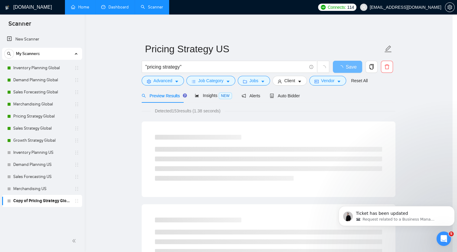
scroll to position [0, 0]
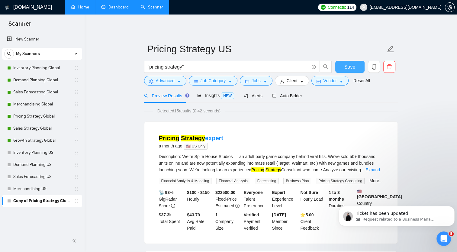
click at [349, 67] on span "Save" at bounding box center [350, 67] width 11 height 8
click at [36, 128] on link "Sales Strategy Global" at bounding box center [41, 128] width 57 height 12
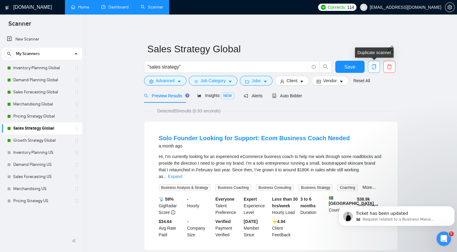
click at [364, 68] on icon "copy" at bounding box center [374, 66] width 5 height 5
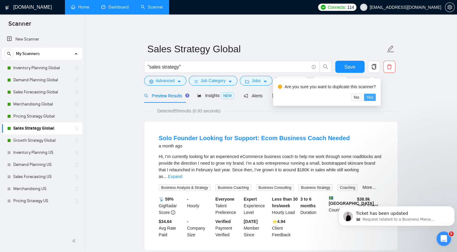
click at [364, 98] on span "Yes" at bounding box center [370, 97] width 7 height 7
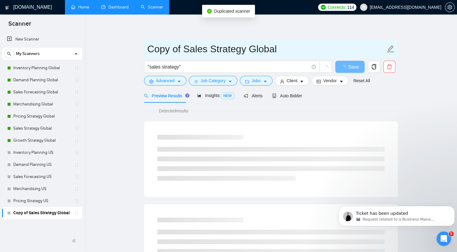
click at [155, 52] on input "Copy of Sales Strategy Global" at bounding box center [267, 48] width 238 height 15
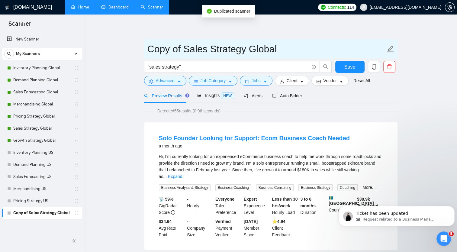
drag, startPoint x: 149, startPoint y: 50, endPoint x: 185, endPoint y: 50, distance: 36.0
click at [185, 50] on input "Copy of Sales Strategy Global" at bounding box center [267, 48] width 238 height 15
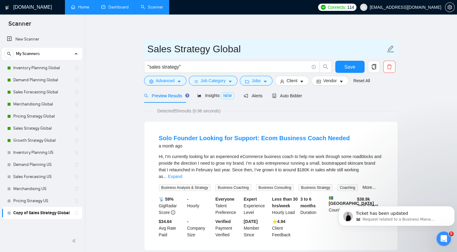
drag, startPoint x: 213, startPoint y: 49, endPoint x: 265, endPoint y: 49, distance: 51.1
click at [265, 49] on input "Sales Strategy Global" at bounding box center [267, 48] width 238 height 15
type input "Sales Strategy US"
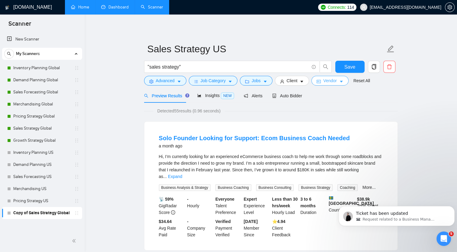
click at [335, 83] on button "Vendor" at bounding box center [330, 81] width 37 height 10
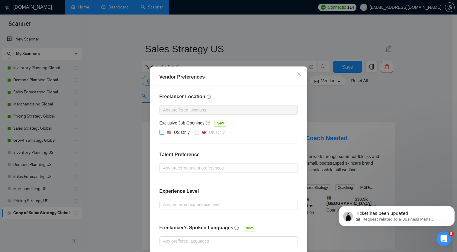
click at [160, 132] on input "US Only" at bounding box center [162, 132] width 4 height 4
checkbox input "true"
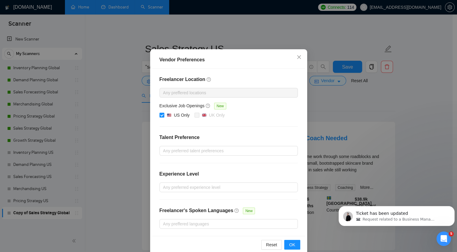
scroll to position [27, 0]
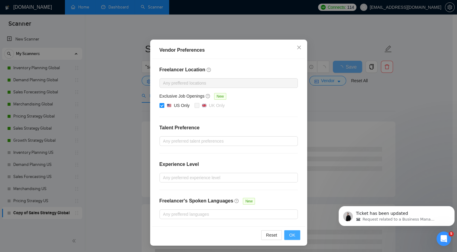
click at [291, 233] on span "OK" at bounding box center [292, 235] width 6 height 7
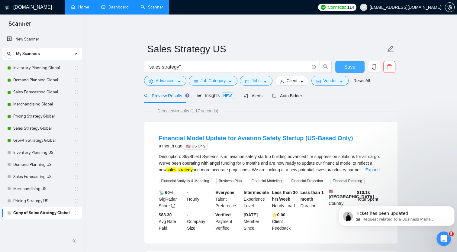
click at [355, 63] on span "Save" at bounding box center [350, 67] width 11 height 8
click at [36, 143] on link "Growth Strategy Global" at bounding box center [41, 141] width 57 height 12
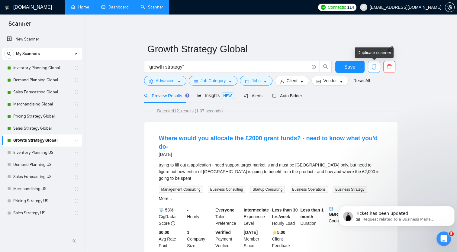
click at [364, 70] on button "button" at bounding box center [374, 67] width 12 height 12
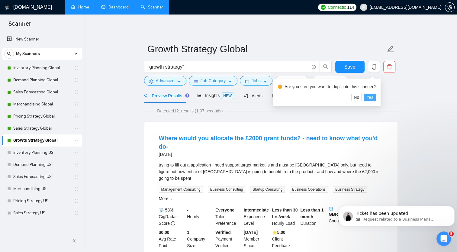
click at [364, 99] on span "Yes" at bounding box center [370, 97] width 7 height 7
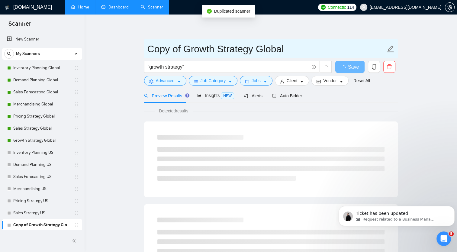
click at [148, 48] on input "Copy of Growth Strategy Global" at bounding box center [267, 48] width 238 height 15
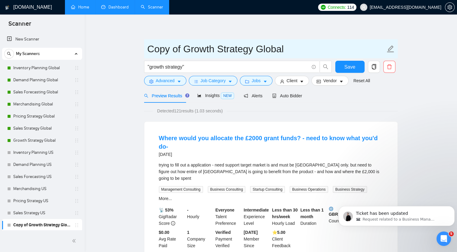
drag, startPoint x: 148, startPoint y: 48, endPoint x: 187, endPoint y: 49, distance: 39.6
click at [187, 49] on input "Copy of Growth Strategy Global" at bounding box center [267, 48] width 238 height 15
drag, startPoint x: 223, startPoint y: 47, endPoint x: 320, endPoint y: 50, distance: 96.5
click at [320, 50] on input "Growth Strategy Global" at bounding box center [267, 48] width 238 height 15
type input "Growth Strategy US"
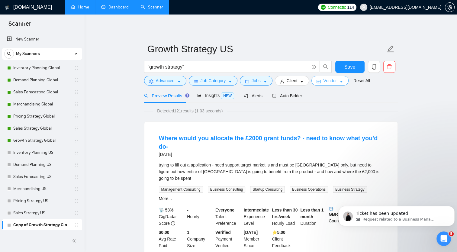
click at [330, 81] on span "Vendor" at bounding box center [329, 80] width 13 height 7
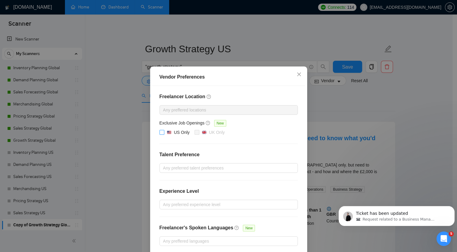
click at [161, 132] on input "US Only" at bounding box center [162, 132] width 4 height 4
checkbox input "true"
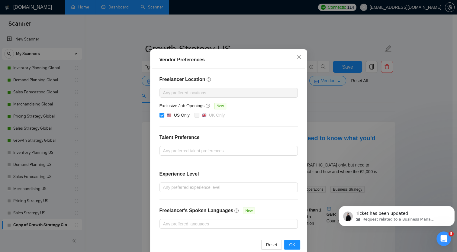
scroll to position [27, 0]
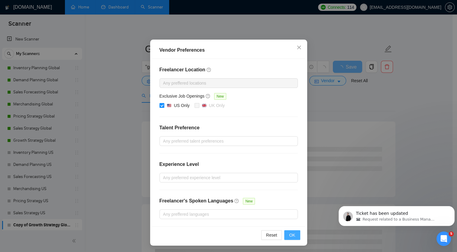
click at [289, 233] on span "OK" at bounding box center [292, 235] width 6 height 7
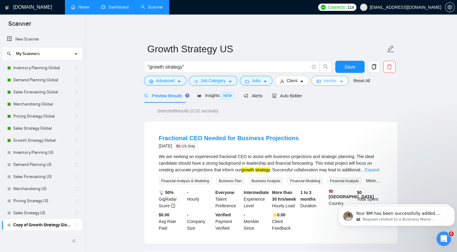
scroll to position [340, 0]
click at [334, 81] on span "Vendor" at bounding box center [329, 80] width 13 height 7
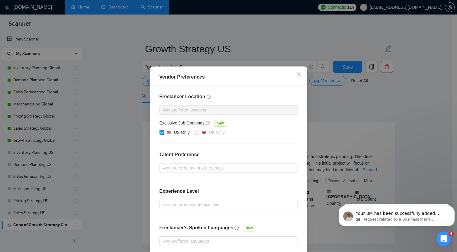
click at [353, 66] on div "Vendor Preferences Freelancer Location Any preffered locations Exclusive Job Op…" at bounding box center [228, 126] width 457 height 252
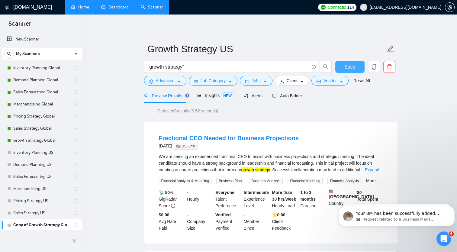
click at [353, 66] on span "Save" at bounding box center [350, 67] width 11 height 8
click at [116, 5] on link "Dashboard" at bounding box center [115, 7] width 28 height 5
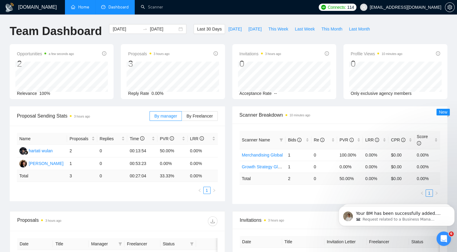
click at [75, 8] on link "Home" at bounding box center [80, 7] width 18 height 5
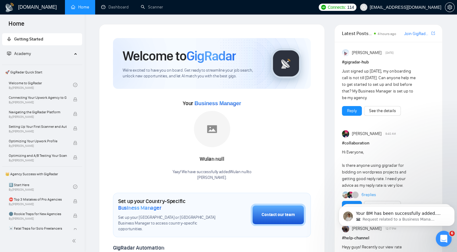
click at [442, 238] on icon "Open Intercom Messenger" at bounding box center [443, 238] width 10 height 10
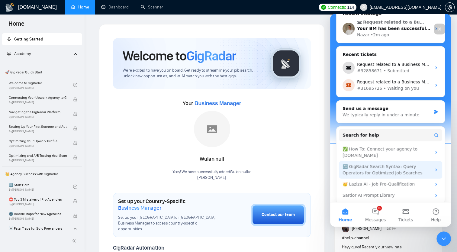
scroll to position [104, 0]
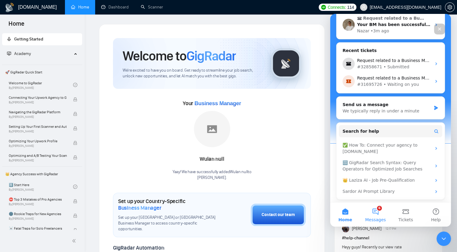
click at [380, 210] on button "6 Messages" at bounding box center [376, 215] width 30 height 24
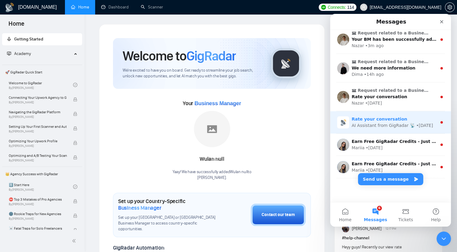
scroll to position [0, 0]
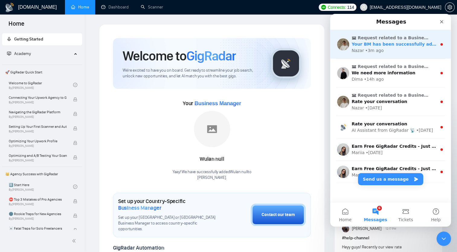
click at [418, 40] on span "Request related to a Business Manager" at bounding box center [394, 38] width 72 height 6
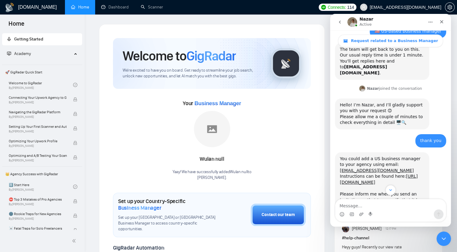
scroll to position [340, 0]
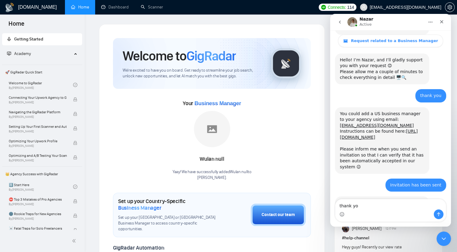
type textarea "thank you"
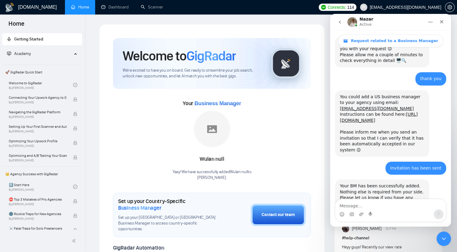
scroll to position [358, 0]
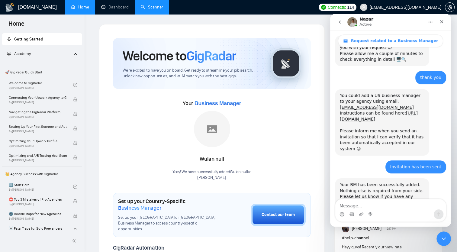
click at [141, 5] on link "Scanner" at bounding box center [152, 7] width 22 height 5
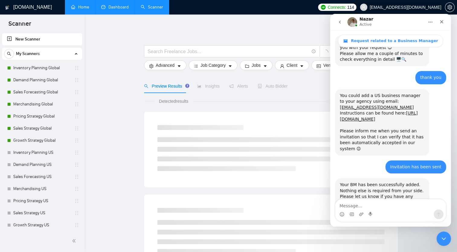
click at [113, 7] on link "Dashboard" at bounding box center [115, 7] width 28 height 5
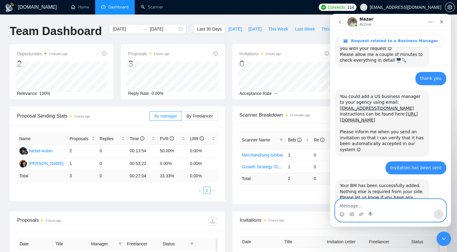
scroll to position [382, 0]
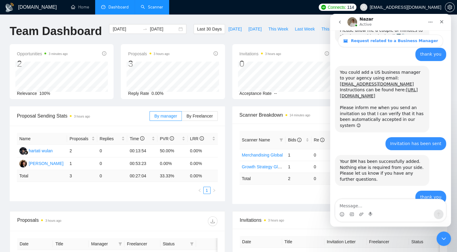
click at [151, 5] on link "Scanner" at bounding box center [152, 7] width 22 height 5
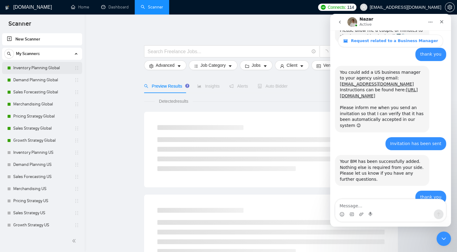
click at [36, 67] on link "Inventory Planning Global" at bounding box center [41, 68] width 57 height 12
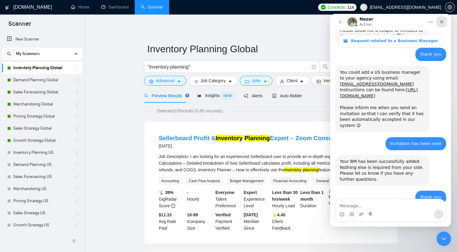
click at [443, 19] on icon "Close" at bounding box center [442, 21] width 5 height 5
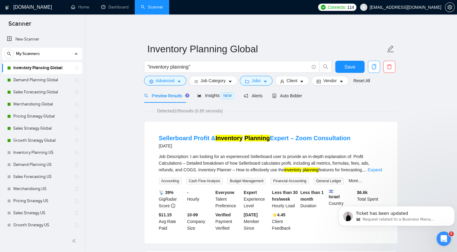
scroll to position [382, 0]
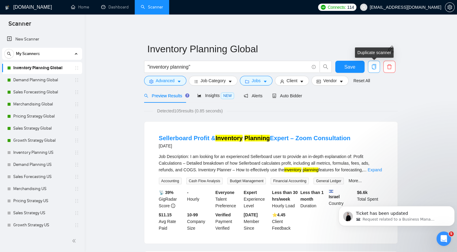
click at [375, 65] on icon "copy" at bounding box center [374, 66] width 5 height 5
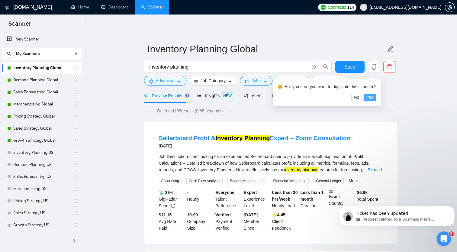
click at [368, 97] on span "Yes" at bounding box center [370, 97] width 7 height 7
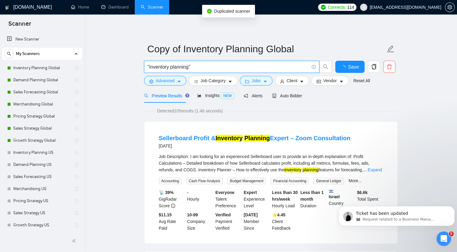
drag, startPoint x: 149, startPoint y: 68, endPoint x: 190, endPoint y: 70, distance: 40.3
click at [190, 70] on input ""inventory planning"" at bounding box center [228, 67] width 161 height 8
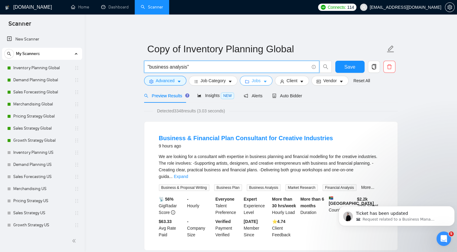
type input ""business analysis""
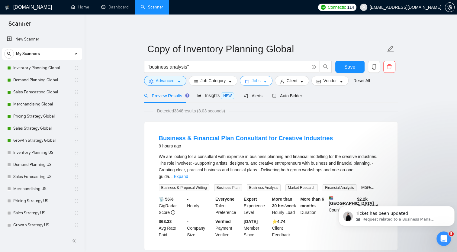
click at [263, 82] on icon "caret-down" at bounding box center [265, 82] width 4 height 4
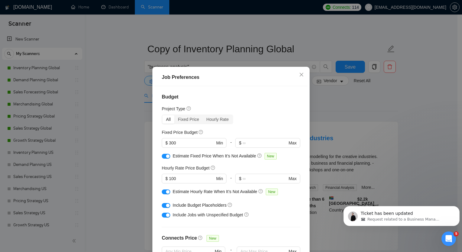
click at [362, 113] on div "Job Preferences Budget Project Type All Fixed Price Hourly Rate Fixed Price Bud…" at bounding box center [231, 126] width 462 height 252
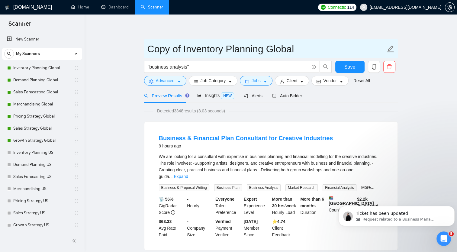
drag, startPoint x: 148, startPoint y: 48, endPoint x: 266, endPoint y: 56, distance: 118.5
click at [266, 56] on input "Copy of Inventory Planning Global" at bounding box center [267, 48] width 238 height 15
type input "Business Analyst Global"
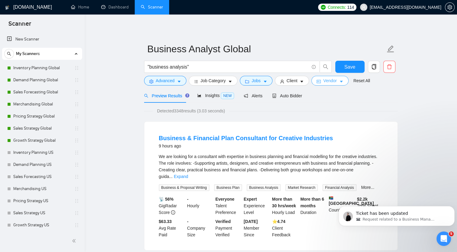
click at [336, 83] on button "Vendor" at bounding box center [330, 81] width 37 height 10
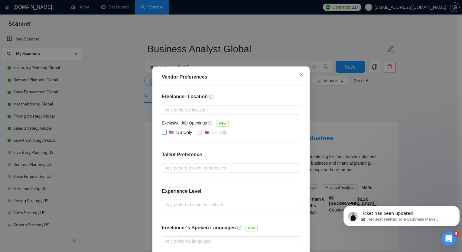
click at [162, 132] on input "US Only" at bounding box center [164, 132] width 4 height 4
checkbox input "true"
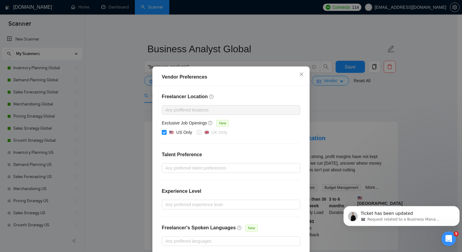
click at [350, 101] on div "Vendor Preferences Freelancer Location Any preffered locations Exclusive Job Op…" at bounding box center [231, 126] width 462 height 252
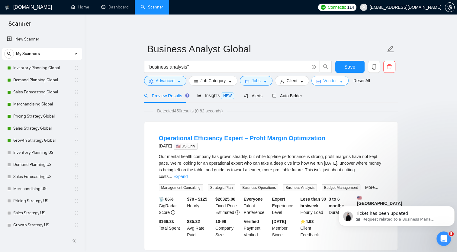
click at [333, 83] on span "Vendor" at bounding box center [329, 80] width 13 height 7
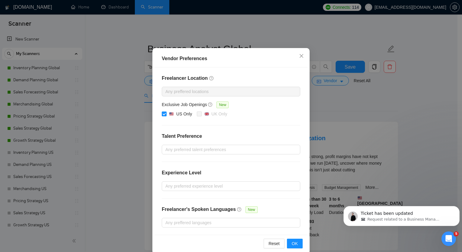
scroll to position [27, 0]
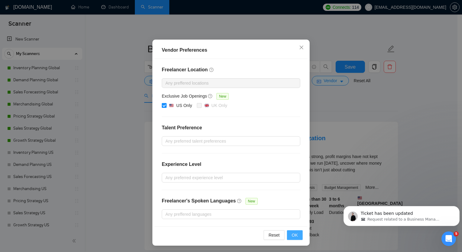
click at [295, 235] on button "OK" at bounding box center [295, 235] width 16 height 10
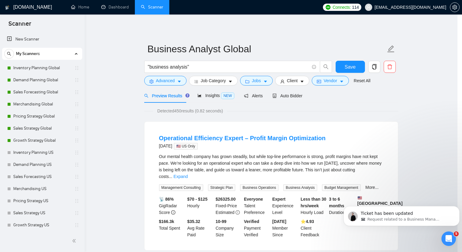
scroll to position [0, 0]
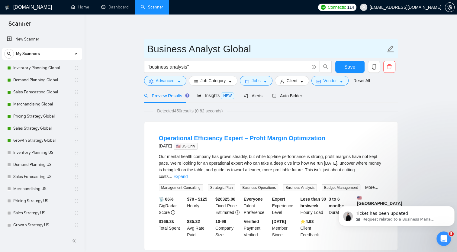
click at [187, 52] on input "Business Analyst Global" at bounding box center [267, 48] width 238 height 15
drag, startPoint x: 222, startPoint y: 49, endPoint x: 274, endPoint y: 50, distance: 52.9
click at [274, 50] on input "Business Analyst Global" at bounding box center [267, 48] width 238 height 15
type input "Business Analyst US"
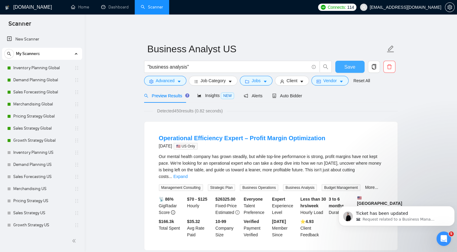
click at [347, 68] on span "Save" at bounding box center [350, 67] width 11 height 8
click at [40, 115] on link "Pricing Strategy Global" at bounding box center [41, 116] width 57 height 12
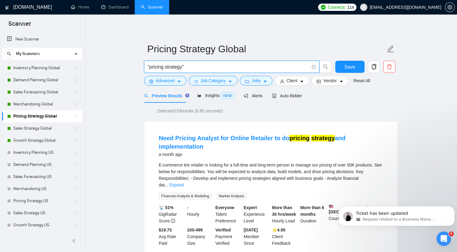
drag, startPoint x: 164, startPoint y: 67, endPoint x: 182, endPoint y: 66, distance: 18.5
click at [182, 66] on input ""pricing strategy"" at bounding box center [228, 67] width 161 height 8
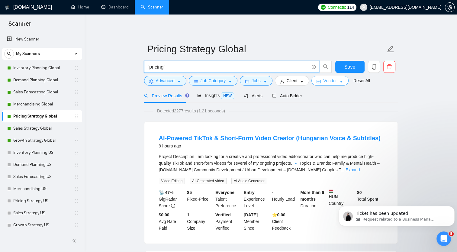
type input ""pricing""
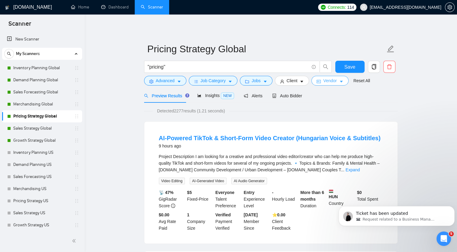
click at [336, 82] on button "Vendor" at bounding box center [330, 81] width 37 height 10
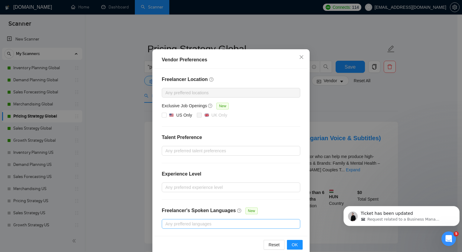
scroll to position [27, 0]
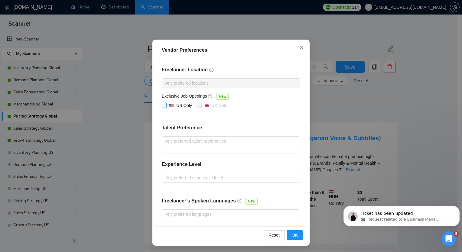
click at [162, 106] on input "US Only" at bounding box center [164, 105] width 4 height 4
checkbox input "true"
click at [294, 233] on span "OK" at bounding box center [295, 235] width 6 height 7
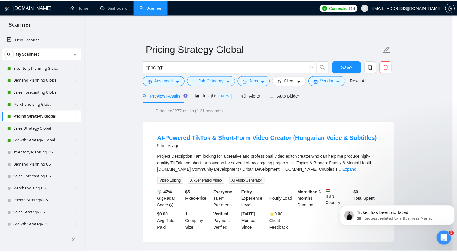
scroll to position [0, 0]
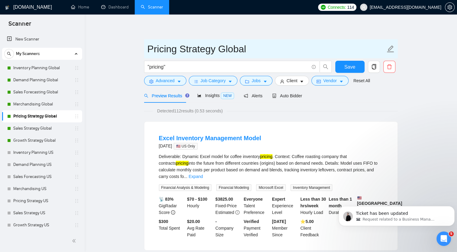
click at [389, 47] on icon "edit" at bounding box center [391, 49] width 8 height 8
drag, startPoint x: 181, startPoint y: 48, endPoint x: 322, endPoint y: 48, distance: 140.9
click at [322, 48] on input "Pricing Strategy Global" at bounding box center [267, 48] width 238 height 15
type input "Pricing US"
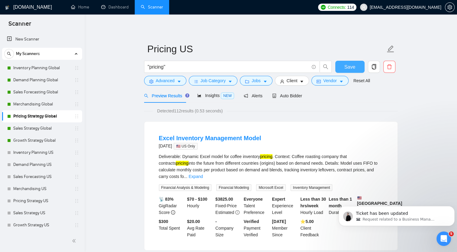
click at [354, 67] on span "Save" at bounding box center [350, 67] width 11 height 8
click at [351, 66] on span "Save" at bounding box center [350, 67] width 11 height 8
click at [112, 7] on link "Dashboard" at bounding box center [115, 7] width 28 height 5
